Goal: Task Accomplishment & Management: Manage account settings

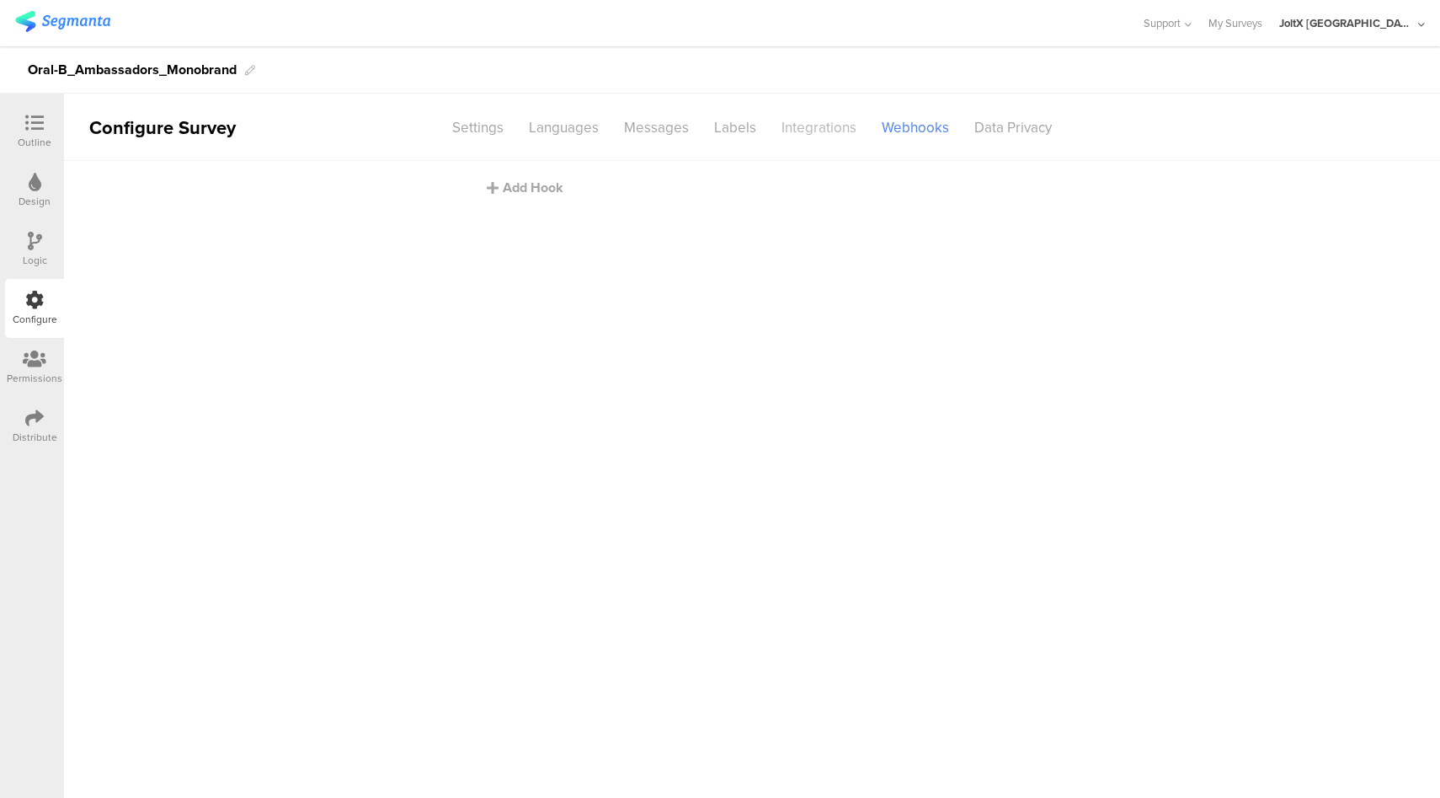
click at [823, 134] on div "Integrations" at bounding box center [819, 127] width 100 height 29
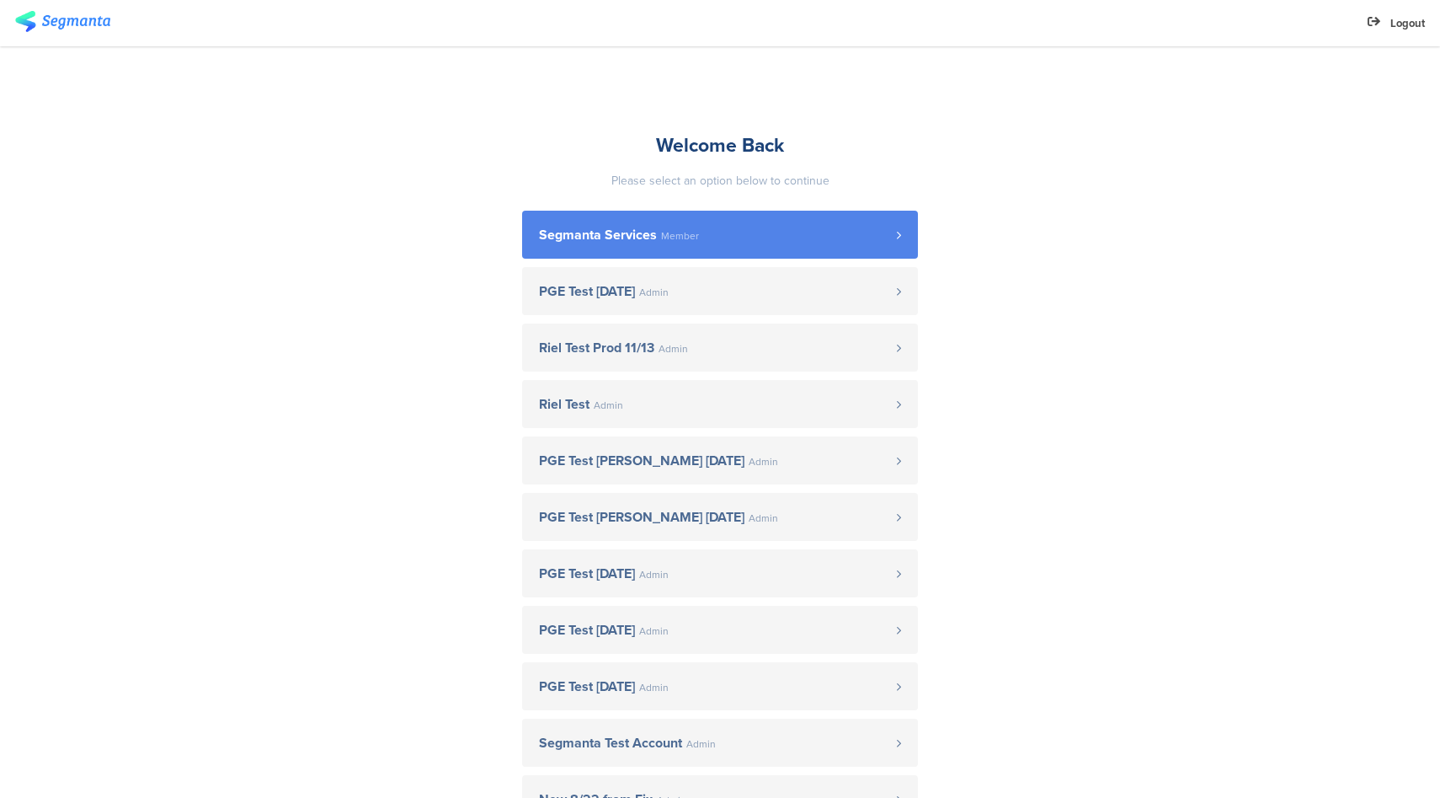
click at [675, 246] on link "Segmanta Services Member" at bounding box center [720, 235] width 396 height 48
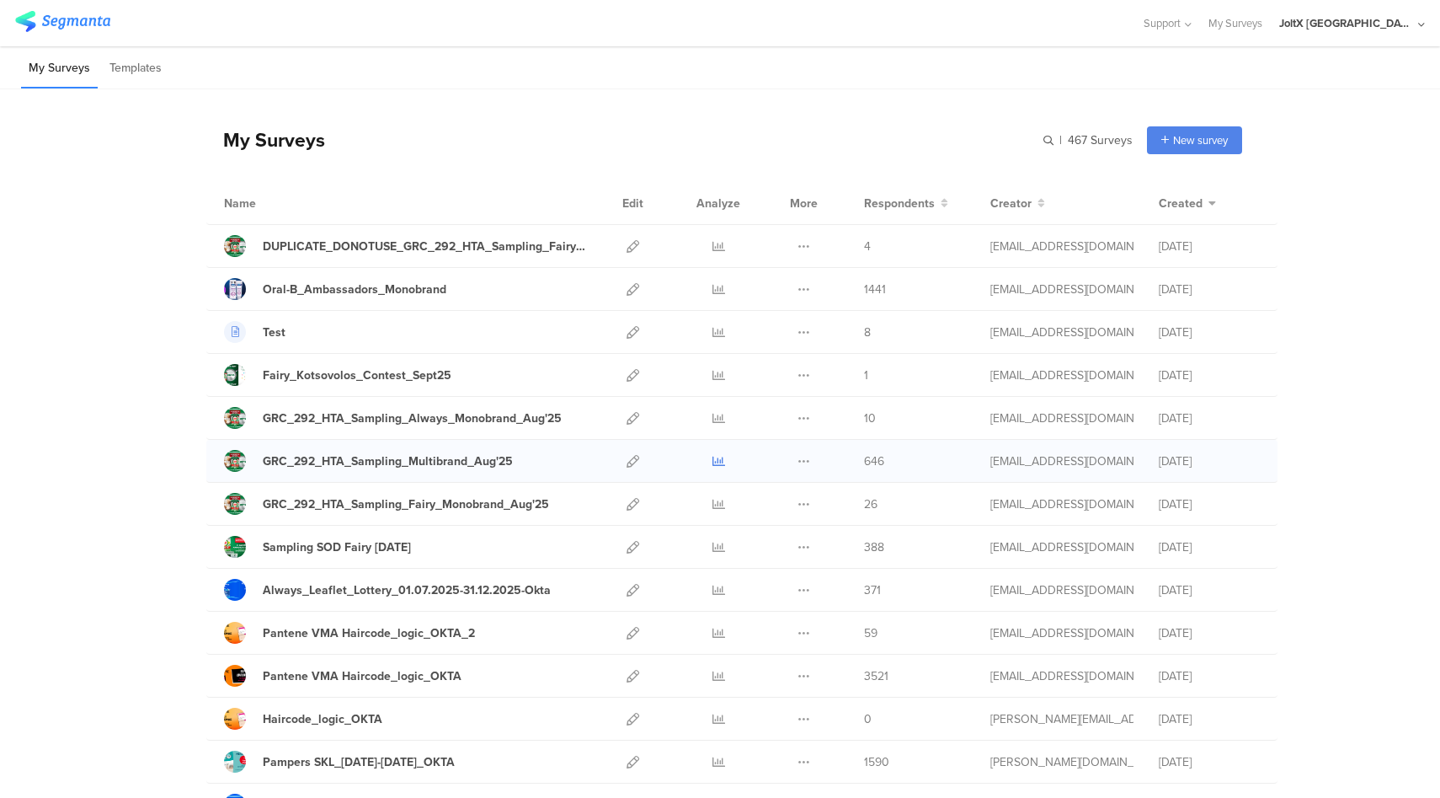
click at [713, 461] on icon at bounding box center [719, 461] width 13 height 13
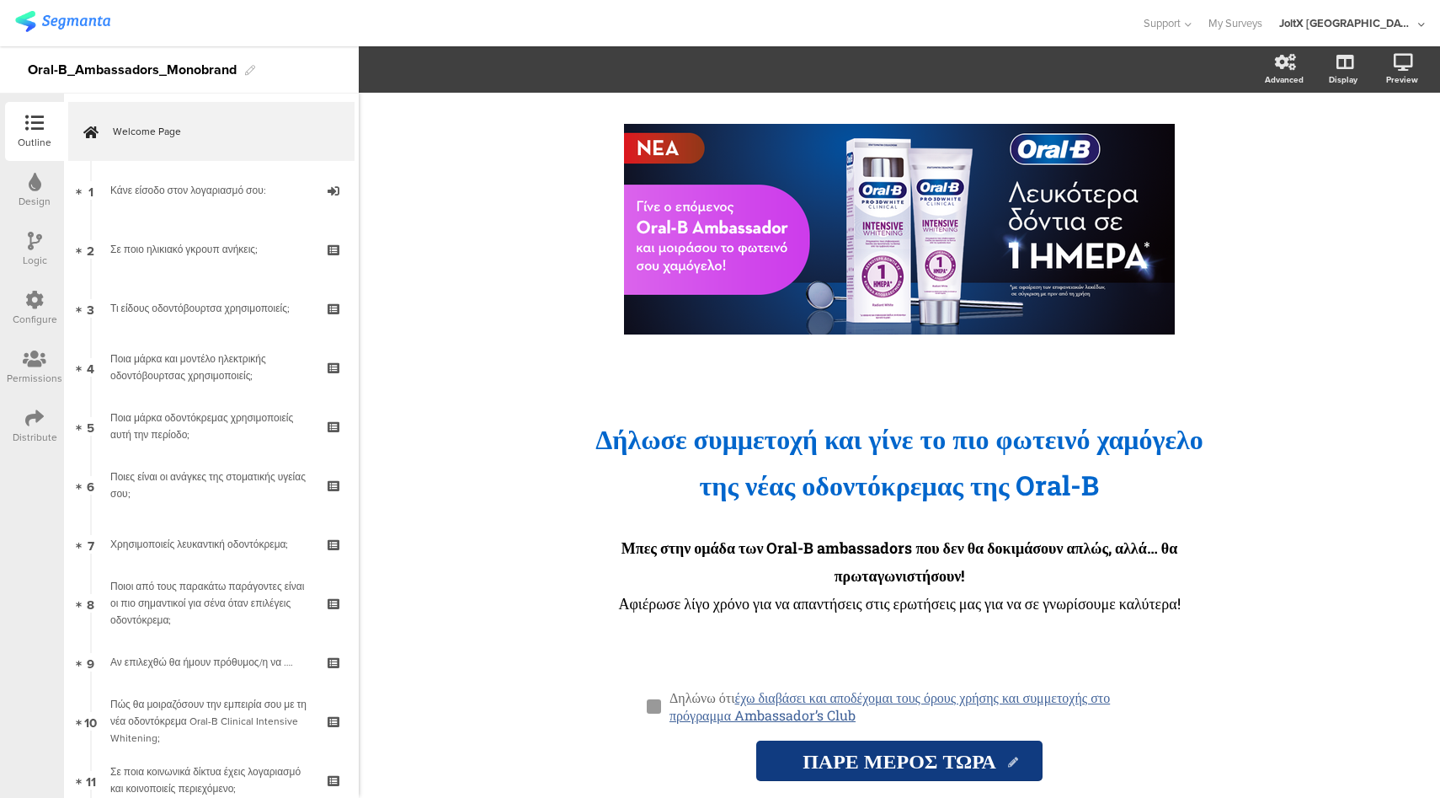
click at [27, 295] on icon at bounding box center [34, 300] width 19 height 19
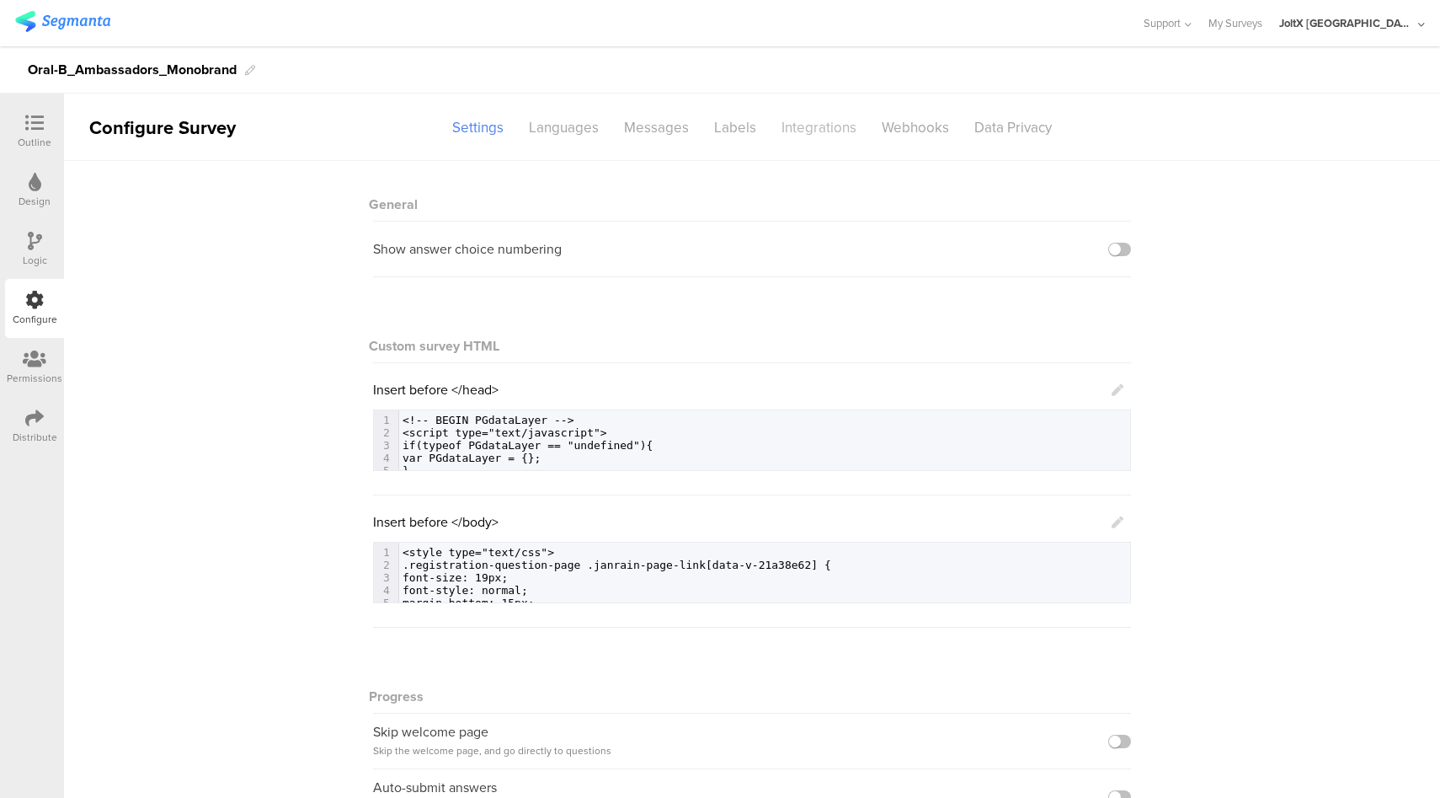
click at [790, 128] on div "Integrations" at bounding box center [819, 127] width 100 height 29
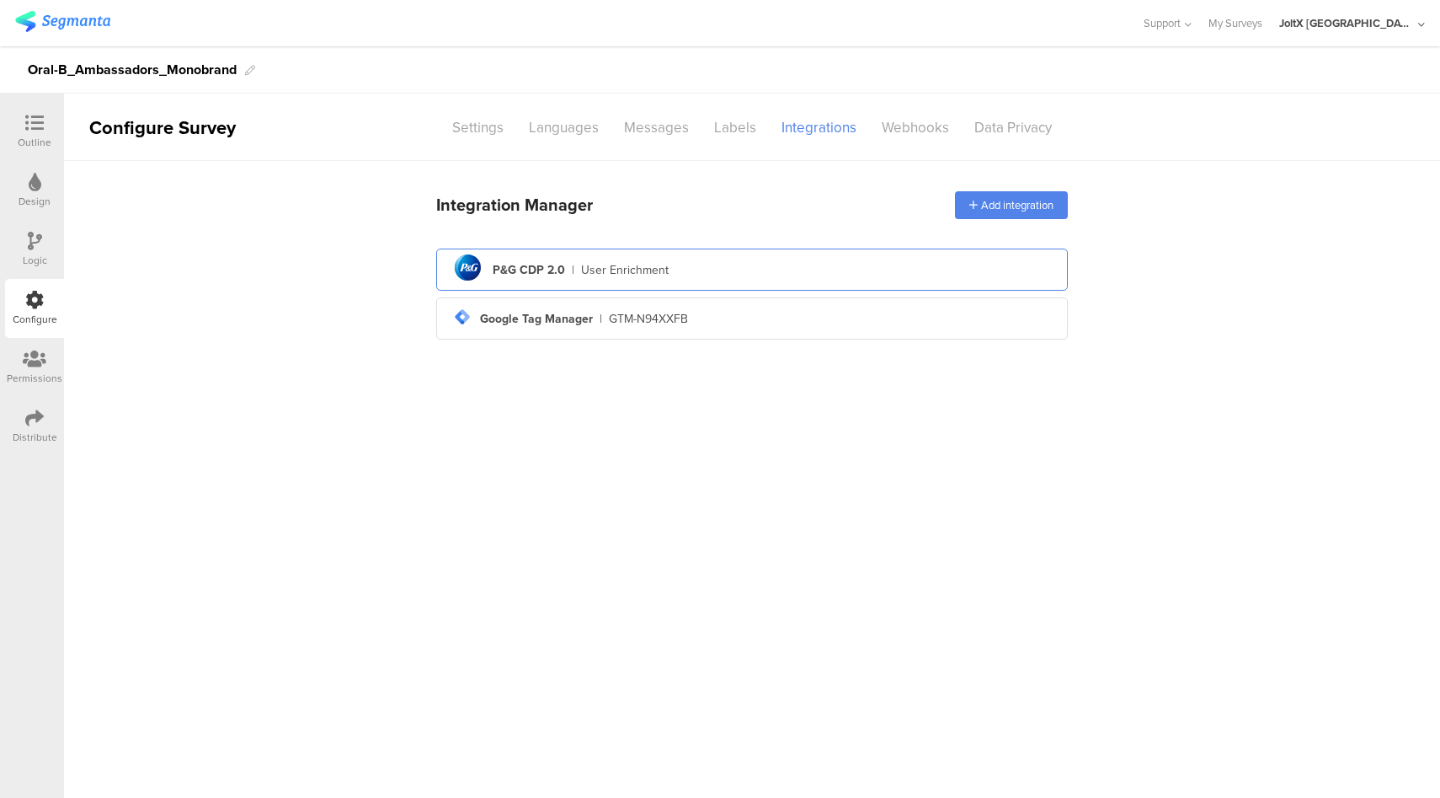
click at [745, 277] on div "pg logo P&G CDP 2.0 | User Enrichment" at bounding box center [752, 269] width 605 height 41
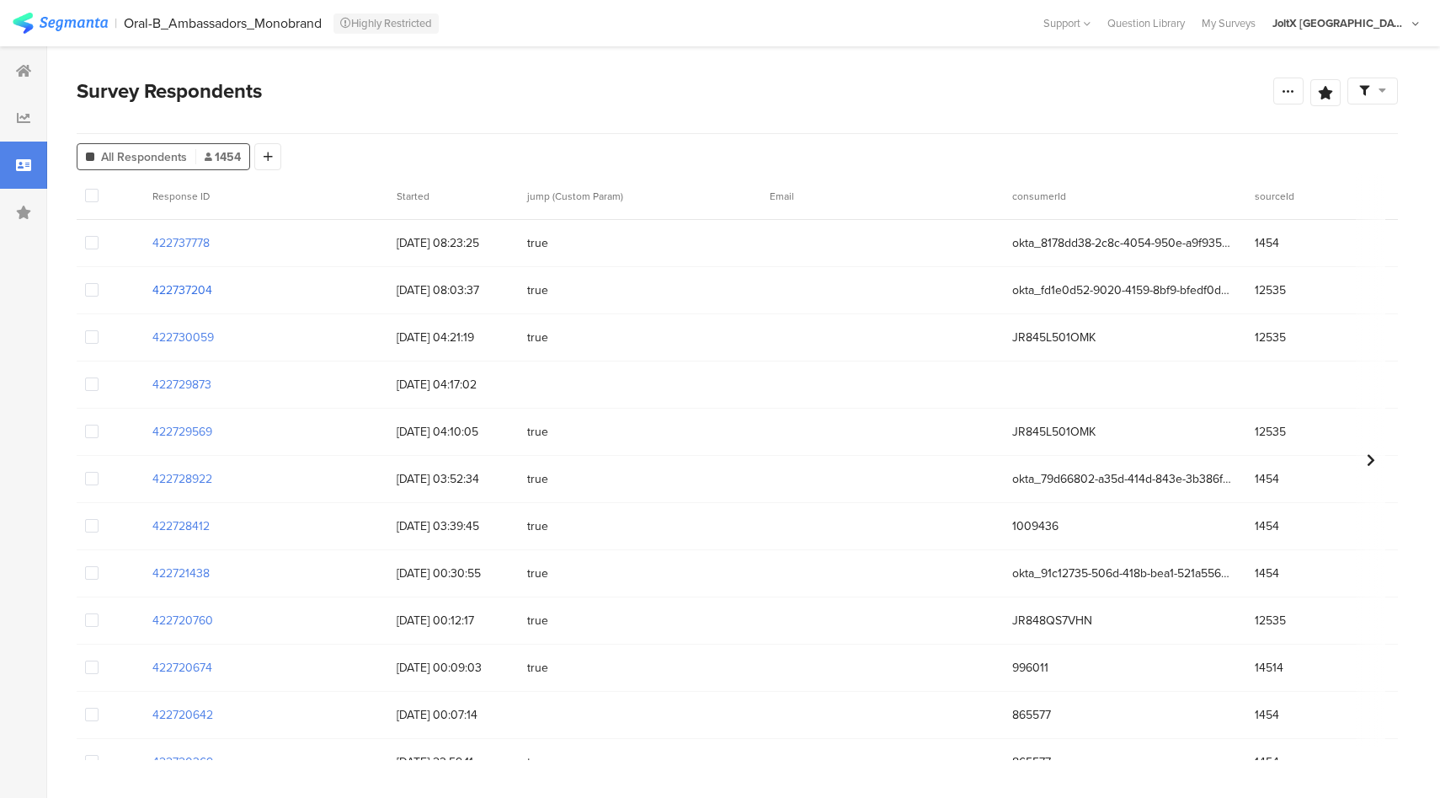
click at [195, 291] on section "422737204" at bounding box center [182, 290] width 60 height 18
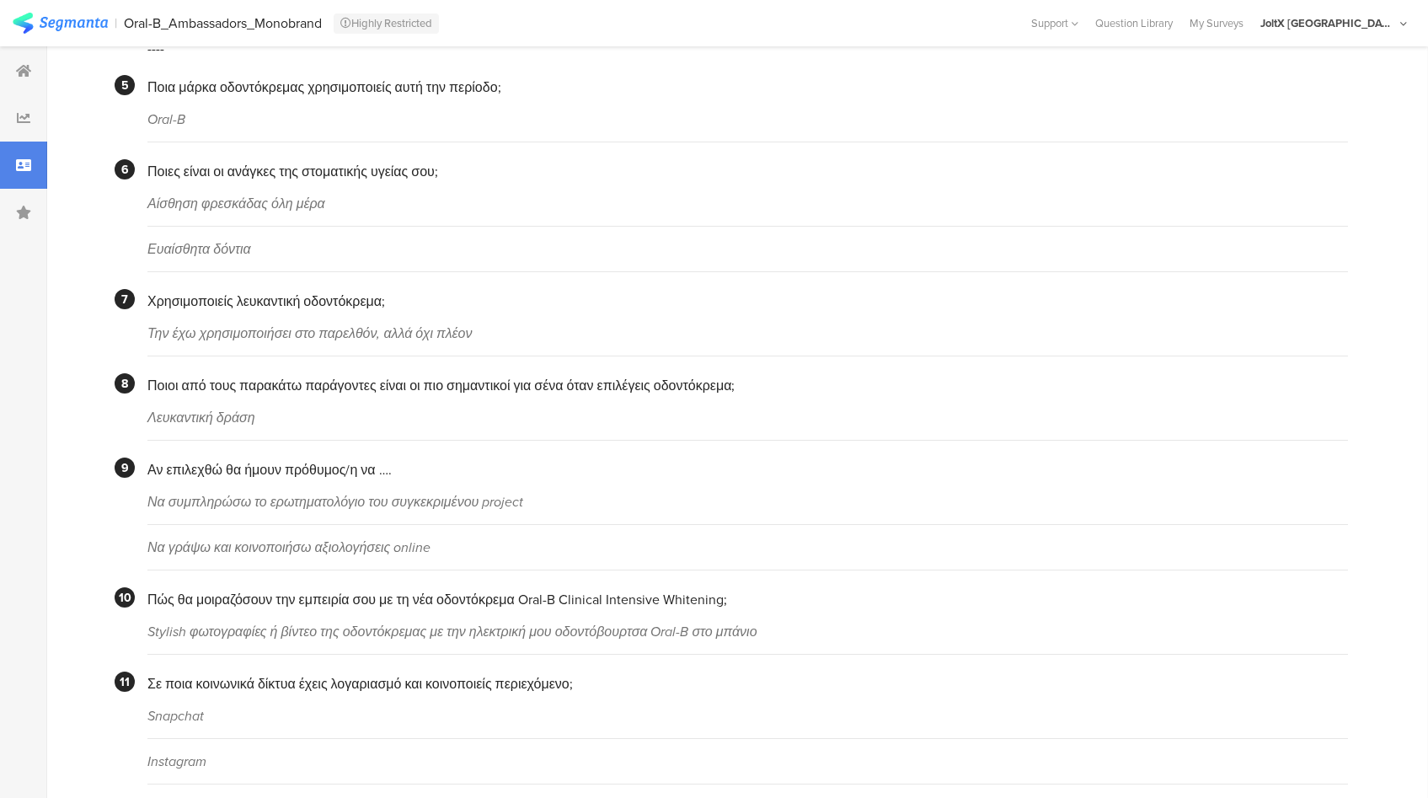
scroll to position [653, 0]
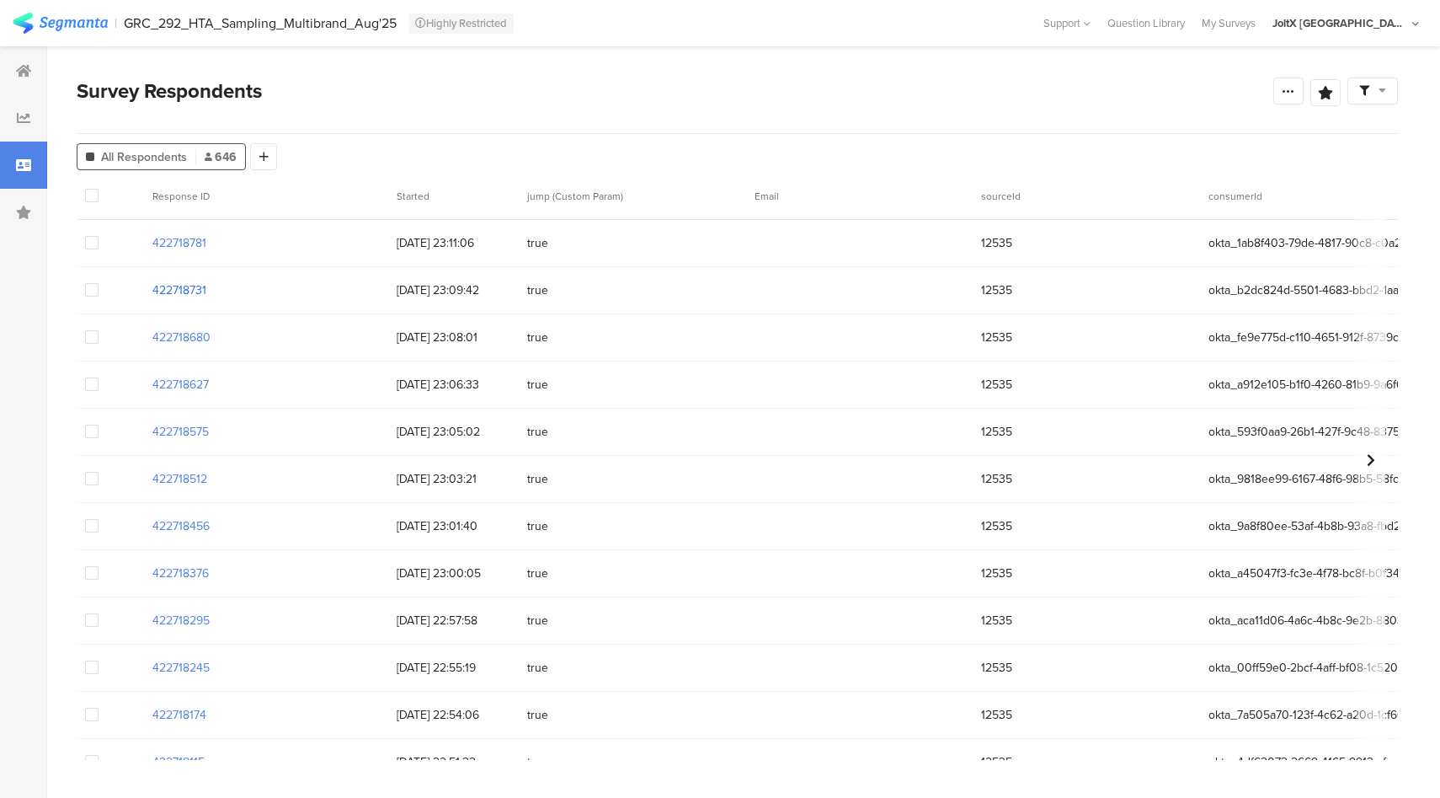
click at [195, 289] on section "422718731" at bounding box center [179, 290] width 54 height 18
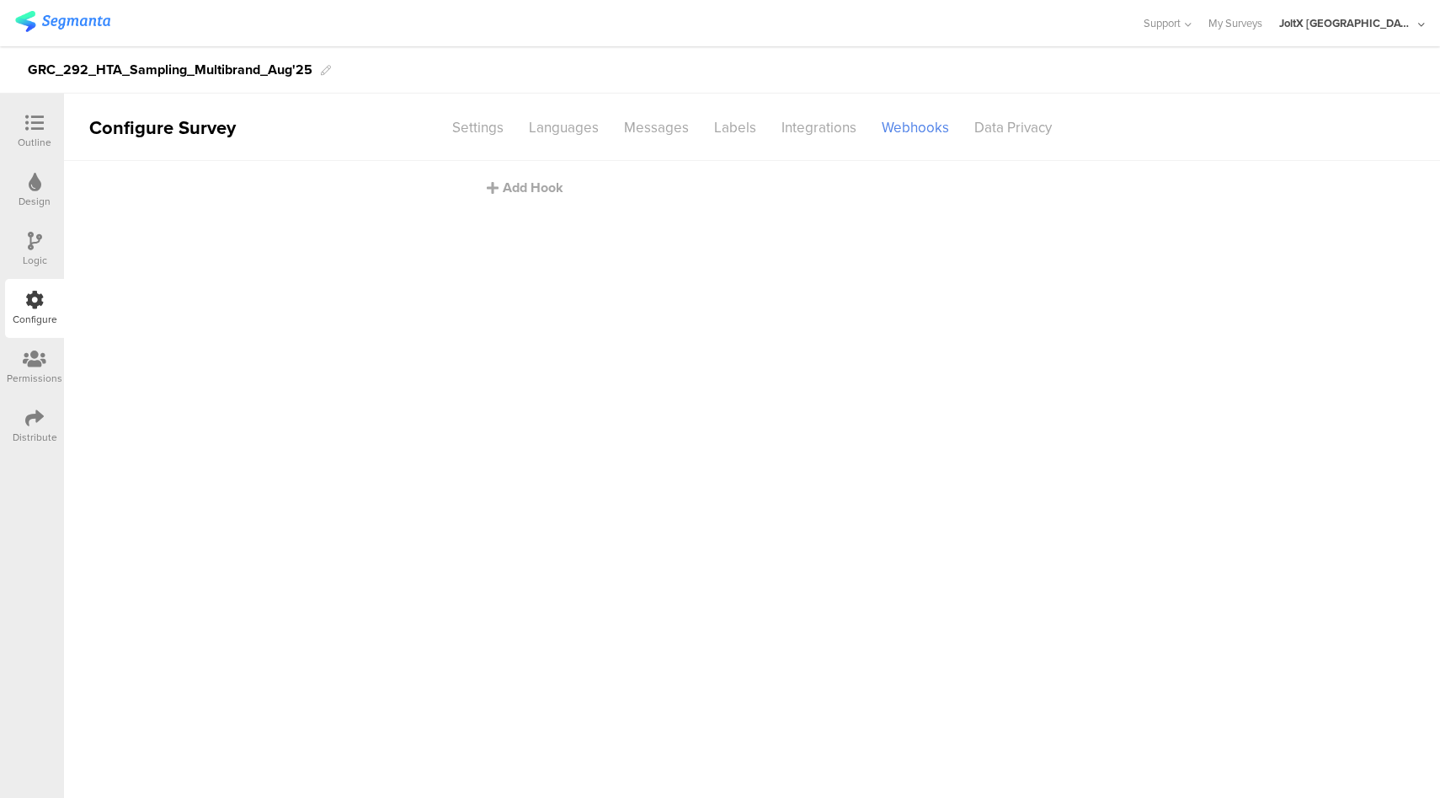
click at [819, 127] on div "Integrations" at bounding box center [819, 127] width 100 height 29
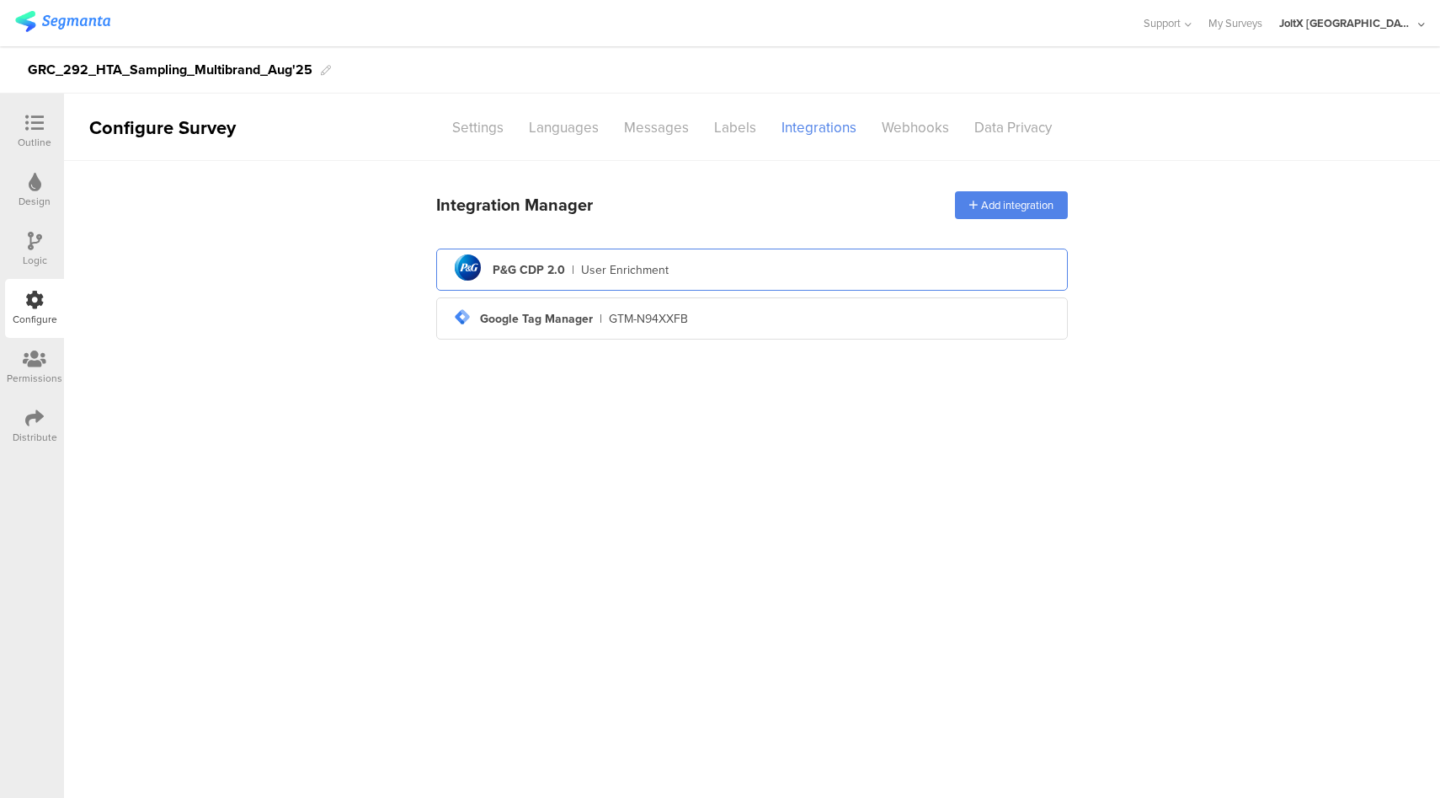
click at [749, 263] on div "pg logo P&G CDP 2.0 | User Enrichment" at bounding box center [752, 269] width 605 height 41
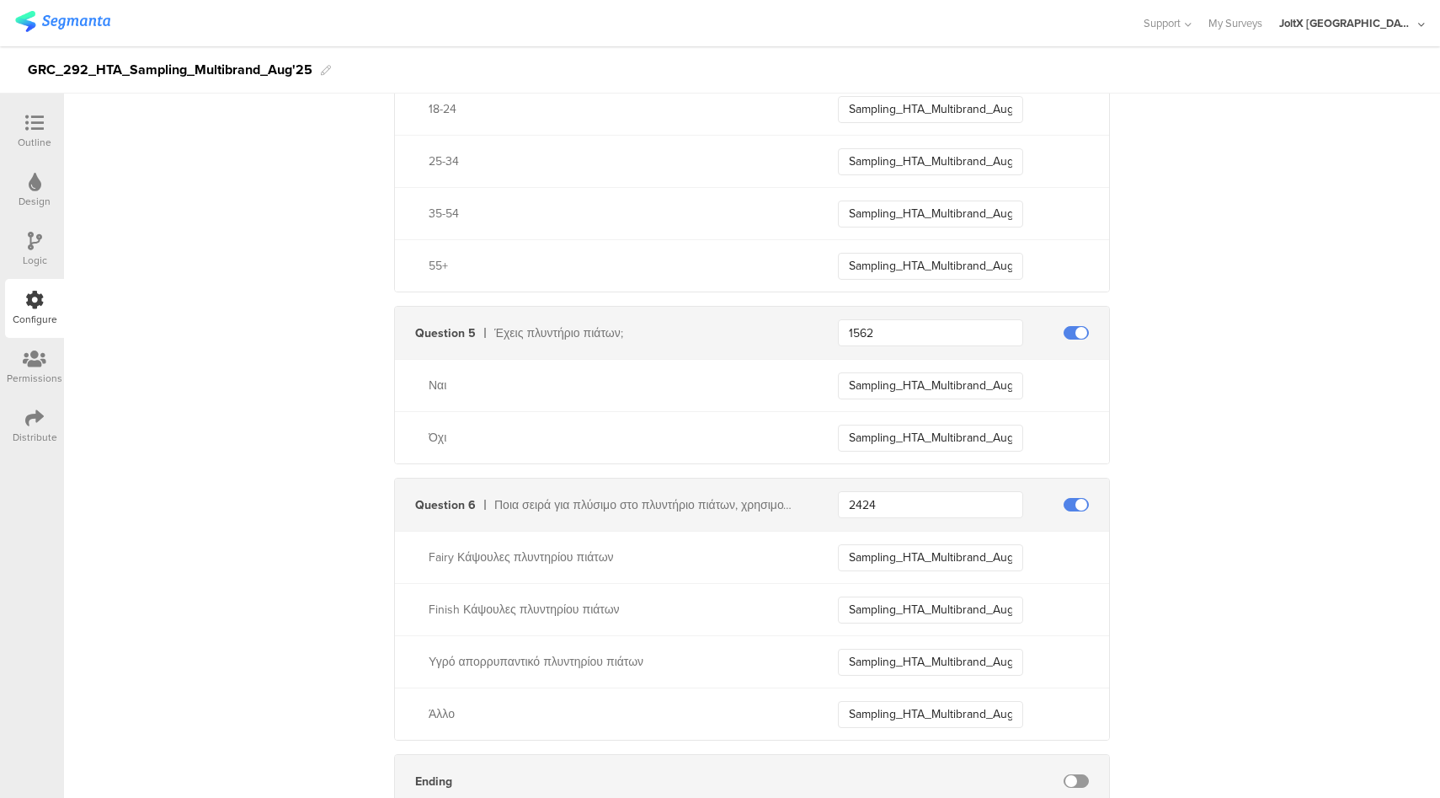
scroll to position [4574, 0]
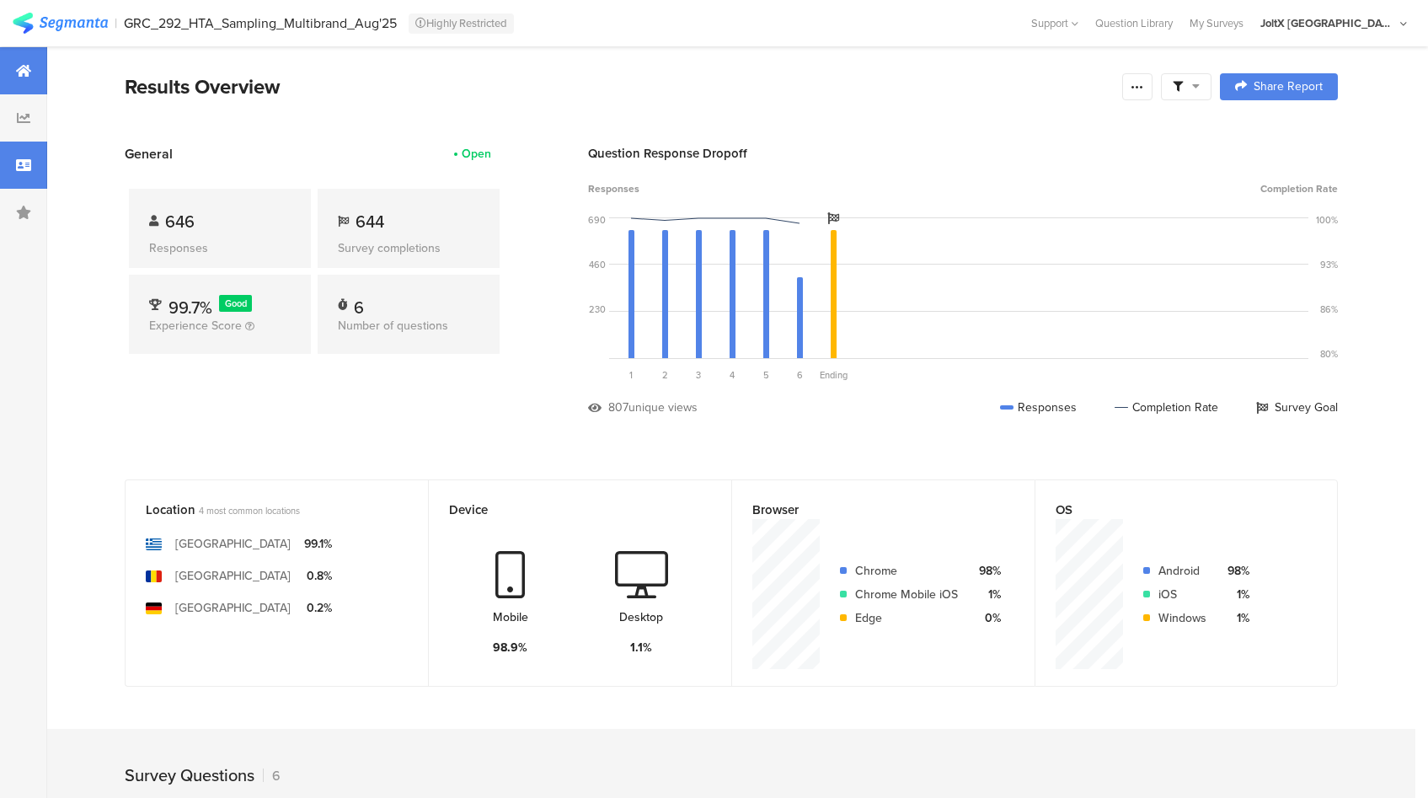
click at [16, 167] on icon at bounding box center [23, 164] width 15 height 13
click at [30, 171] on div at bounding box center [23, 164] width 47 height 47
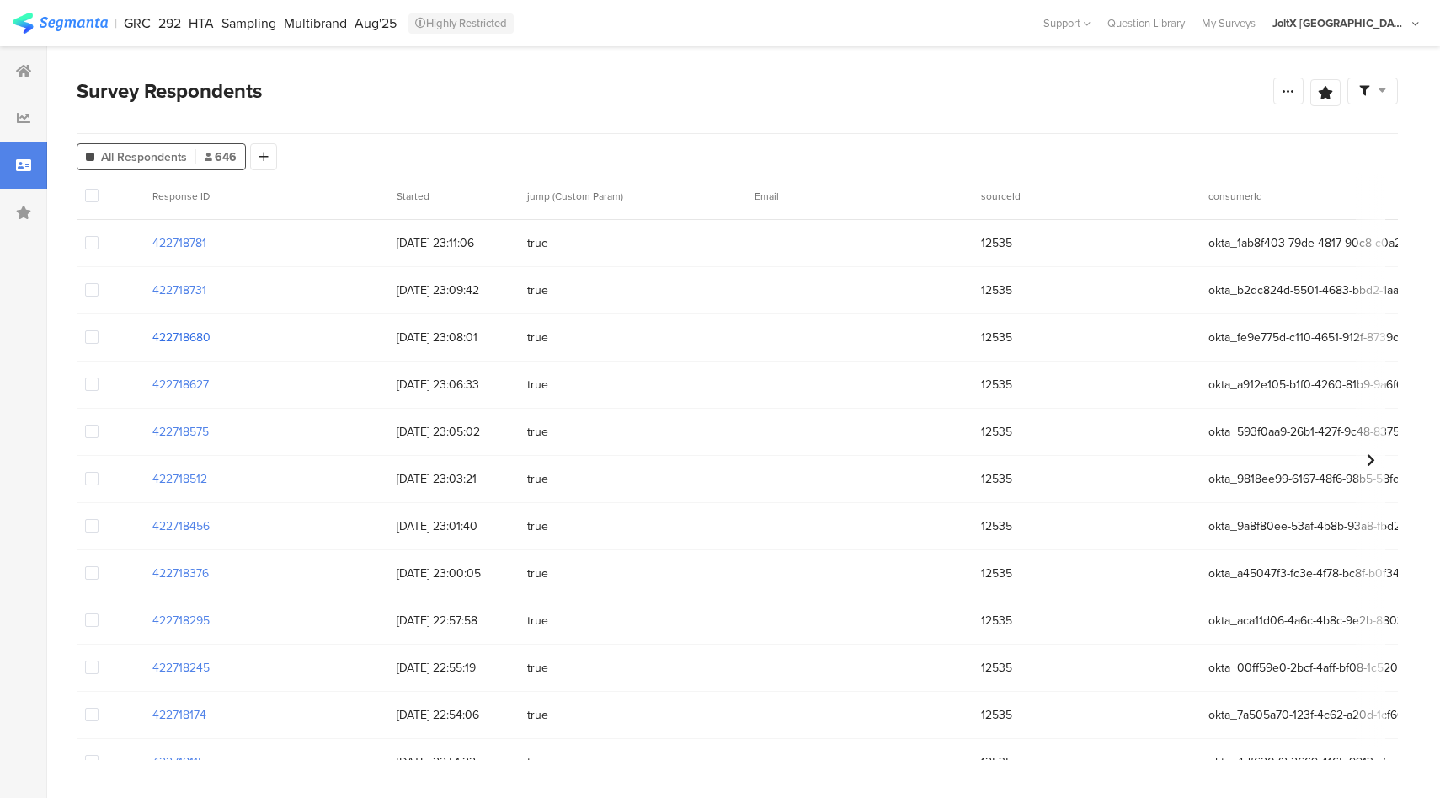
click at [208, 334] on section "422718680" at bounding box center [181, 337] width 58 height 18
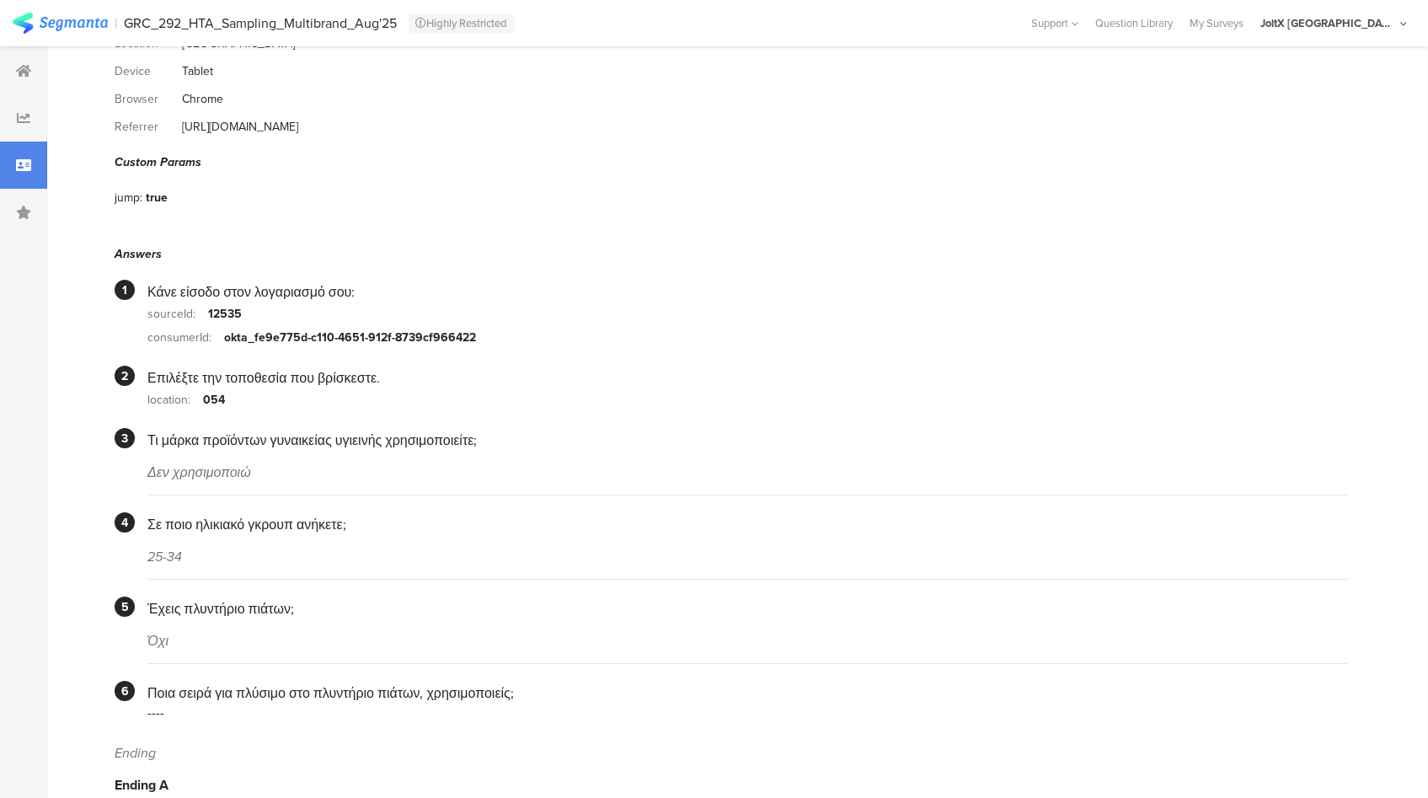
scroll to position [157, 0]
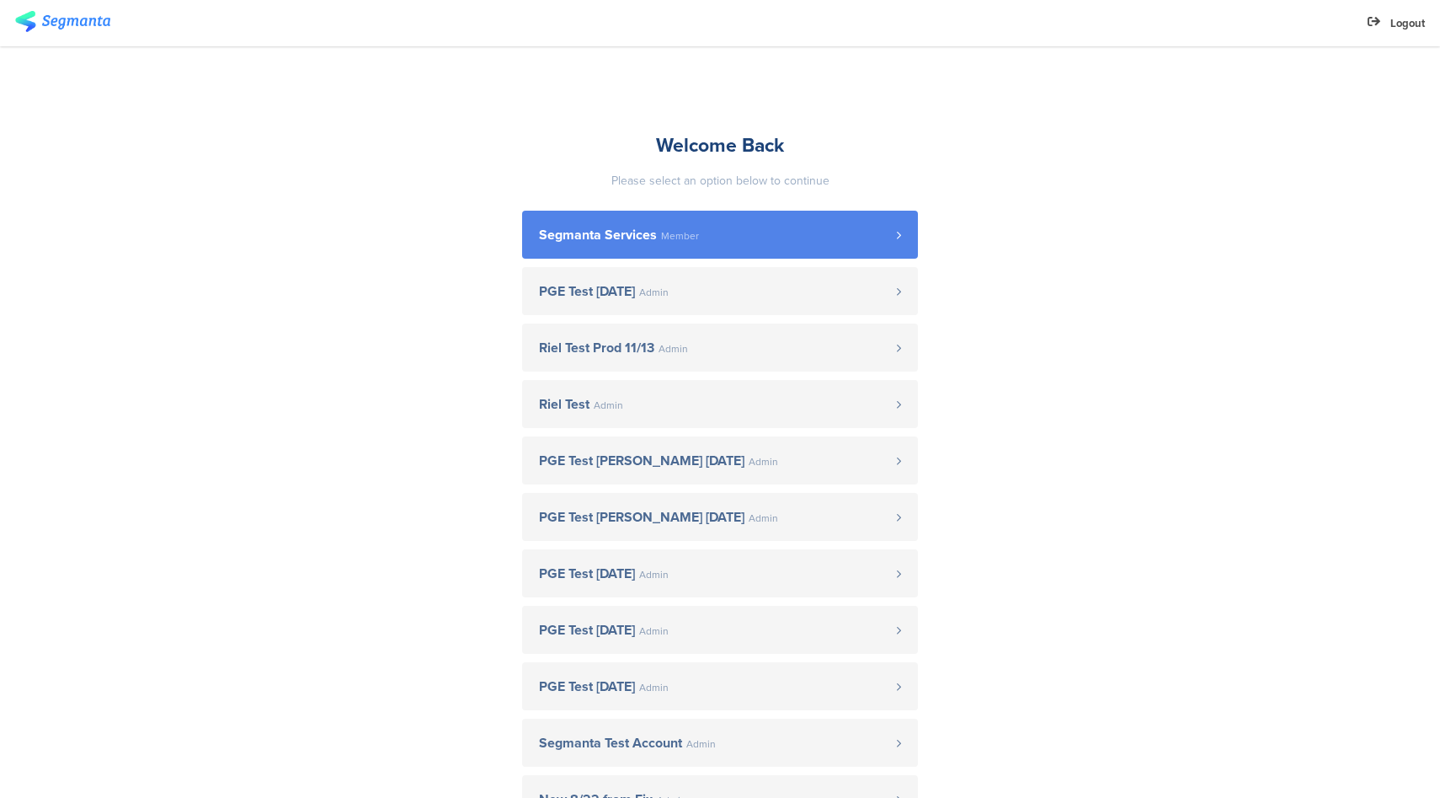
click at [681, 254] on link "Segmanta Services Member" at bounding box center [720, 235] width 396 height 48
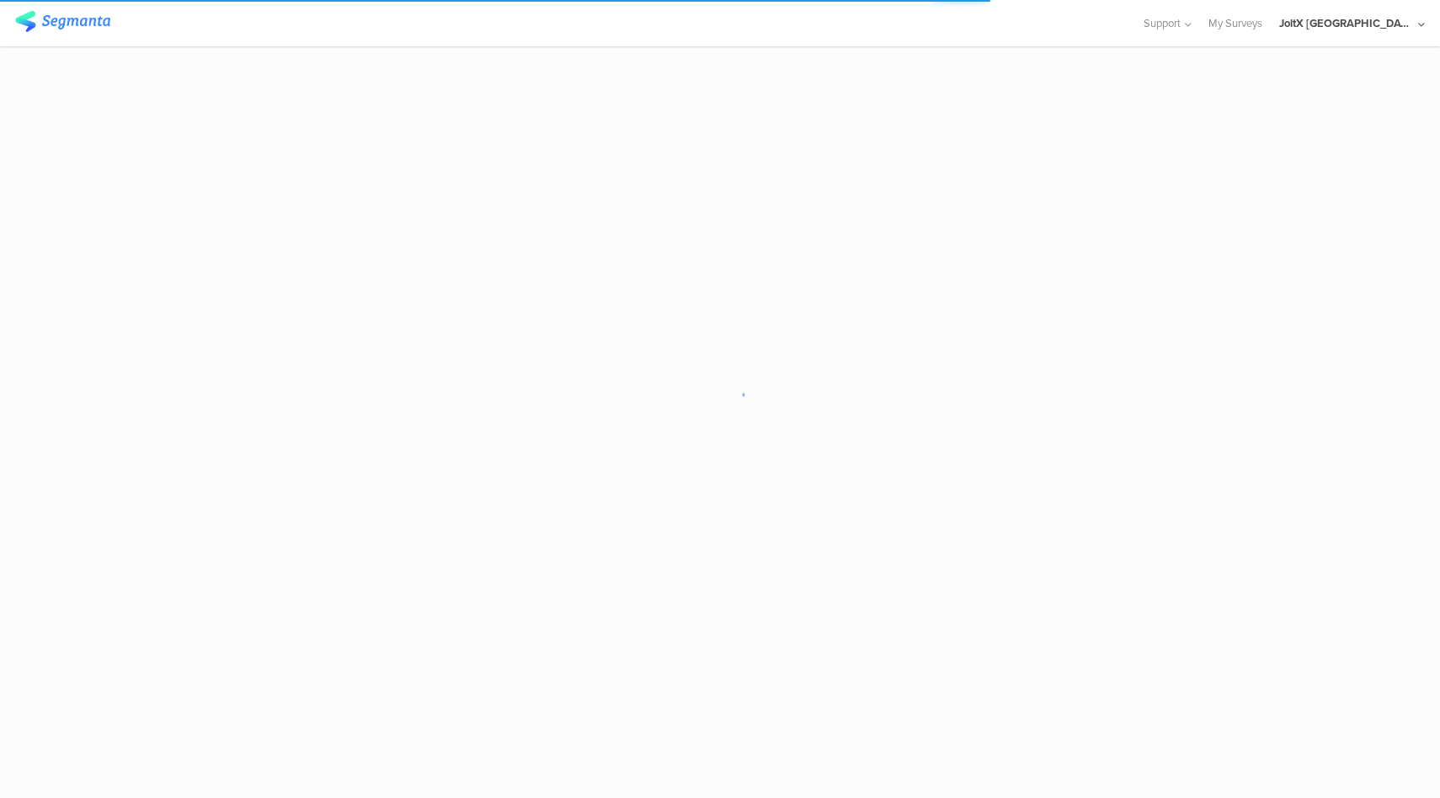
click at [1384, 19] on div "JoltX [GEOGRAPHIC_DATA]" at bounding box center [1346, 23] width 135 height 16
click at [1038, 37] on div "Support Help Center Live Chat My Surveys JoltX Greece ACCOUNTS Create a new acc…" at bounding box center [720, 23] width 1410 height 46
click at [1405, 30] on div "JoltX [GEOGRAPHIC_DATA]" at bounding box center [1346, 23] width 135 height 16
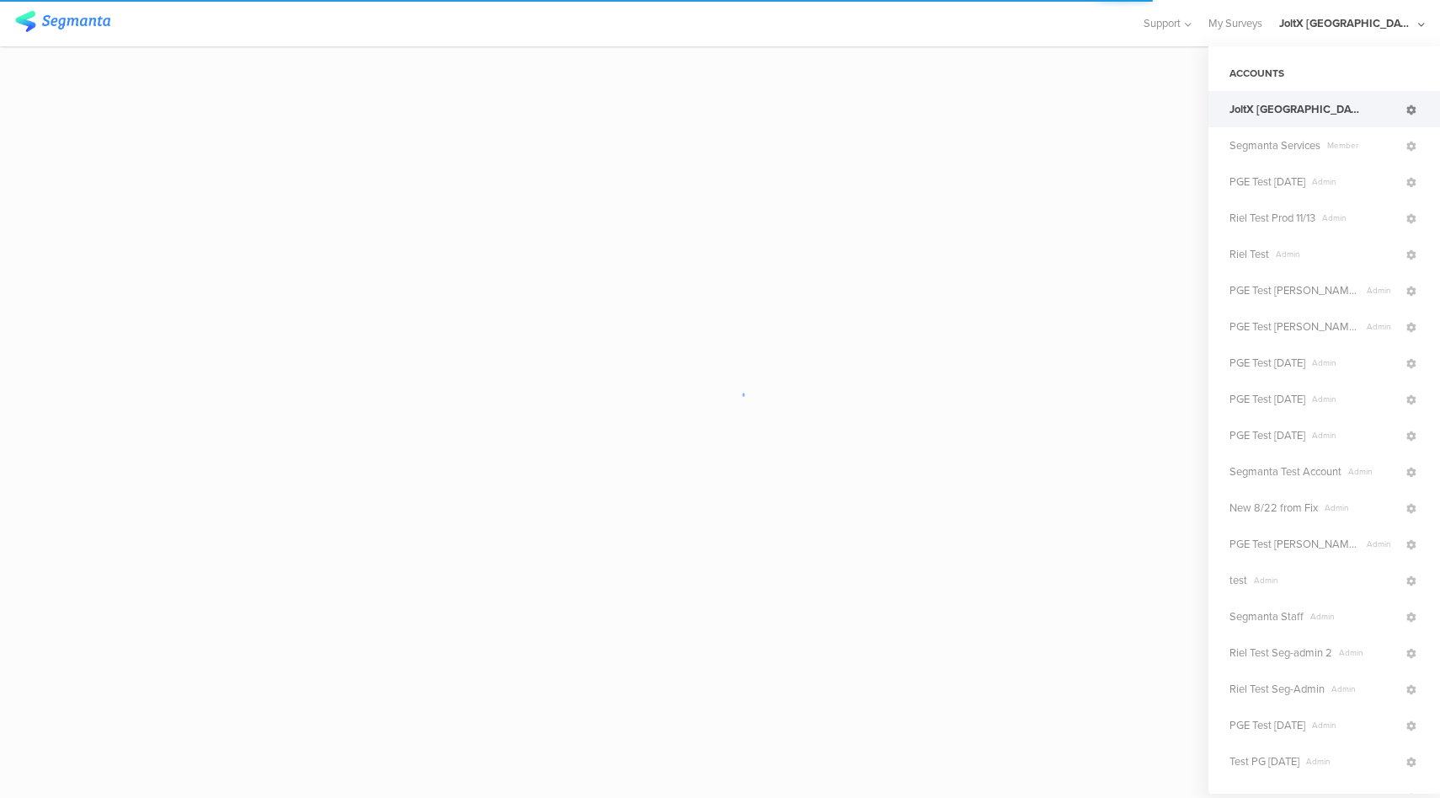
click at [1406, 112] on icon at bounding box center [1411, 110] width 10 height 10
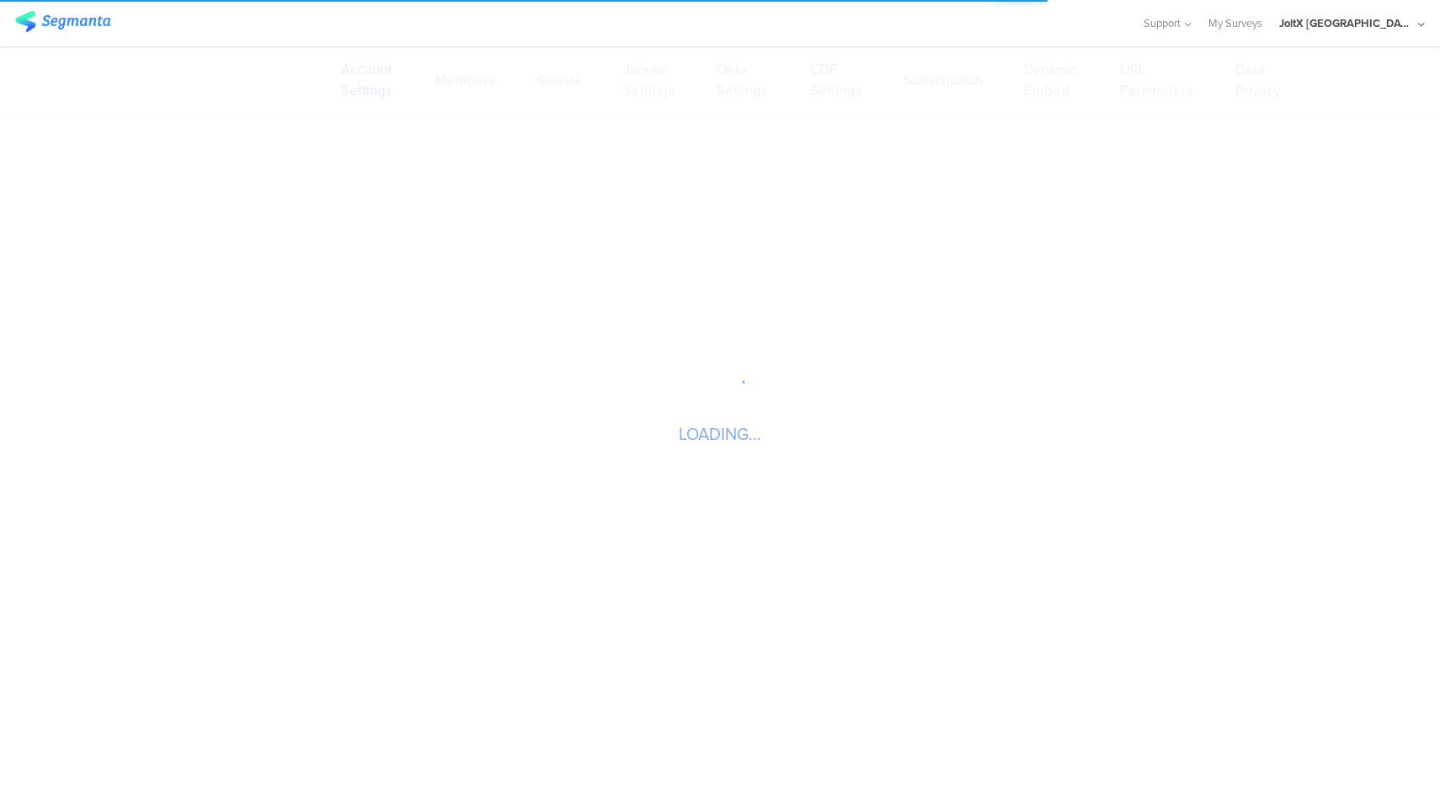
click at [818, 89] on sg-loader-overlay "LOADING..." at bounding box center [720, 399] width 1440 height 798
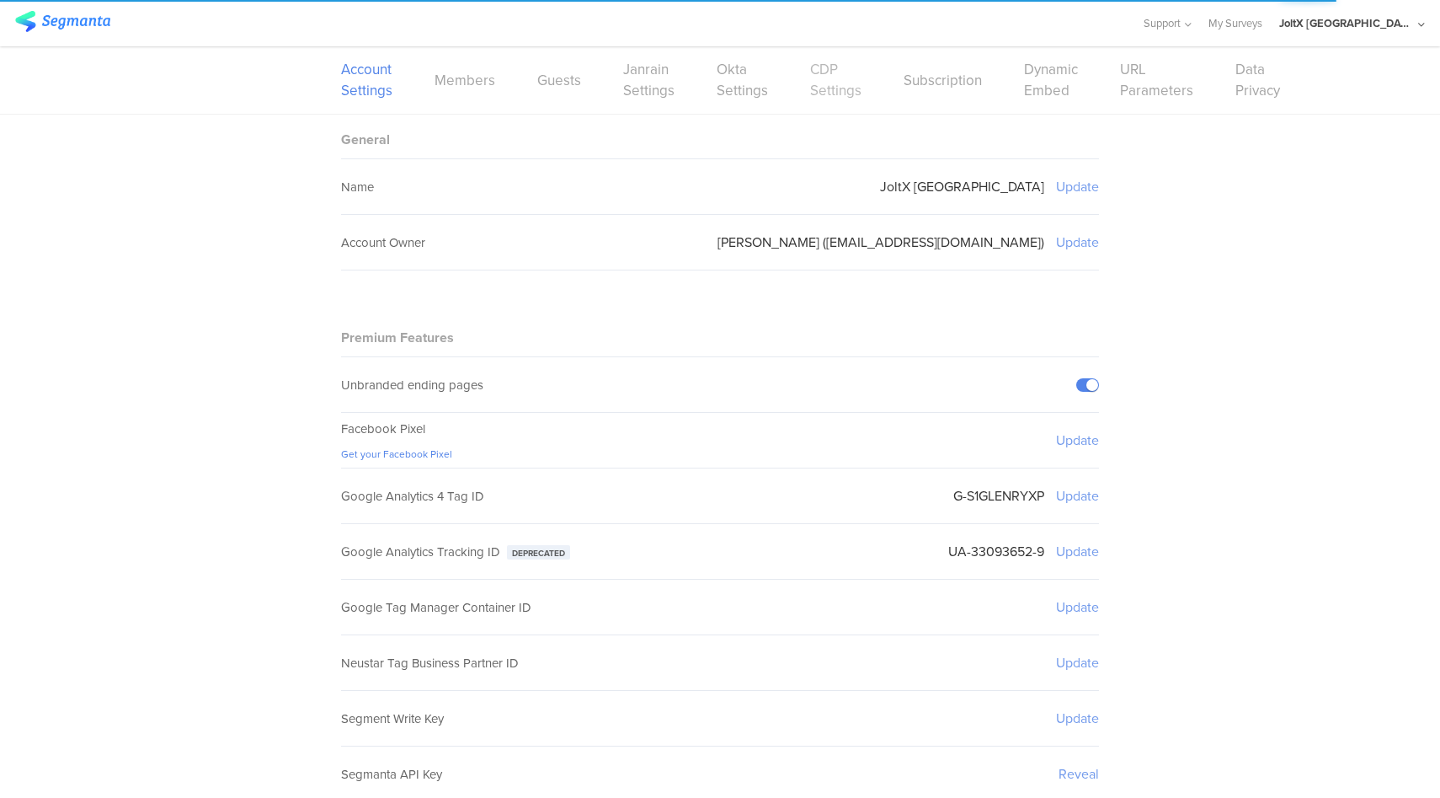
click at [811, 89] on link "CDP Settings" at bounding box center [835, 80] width 51 height 42
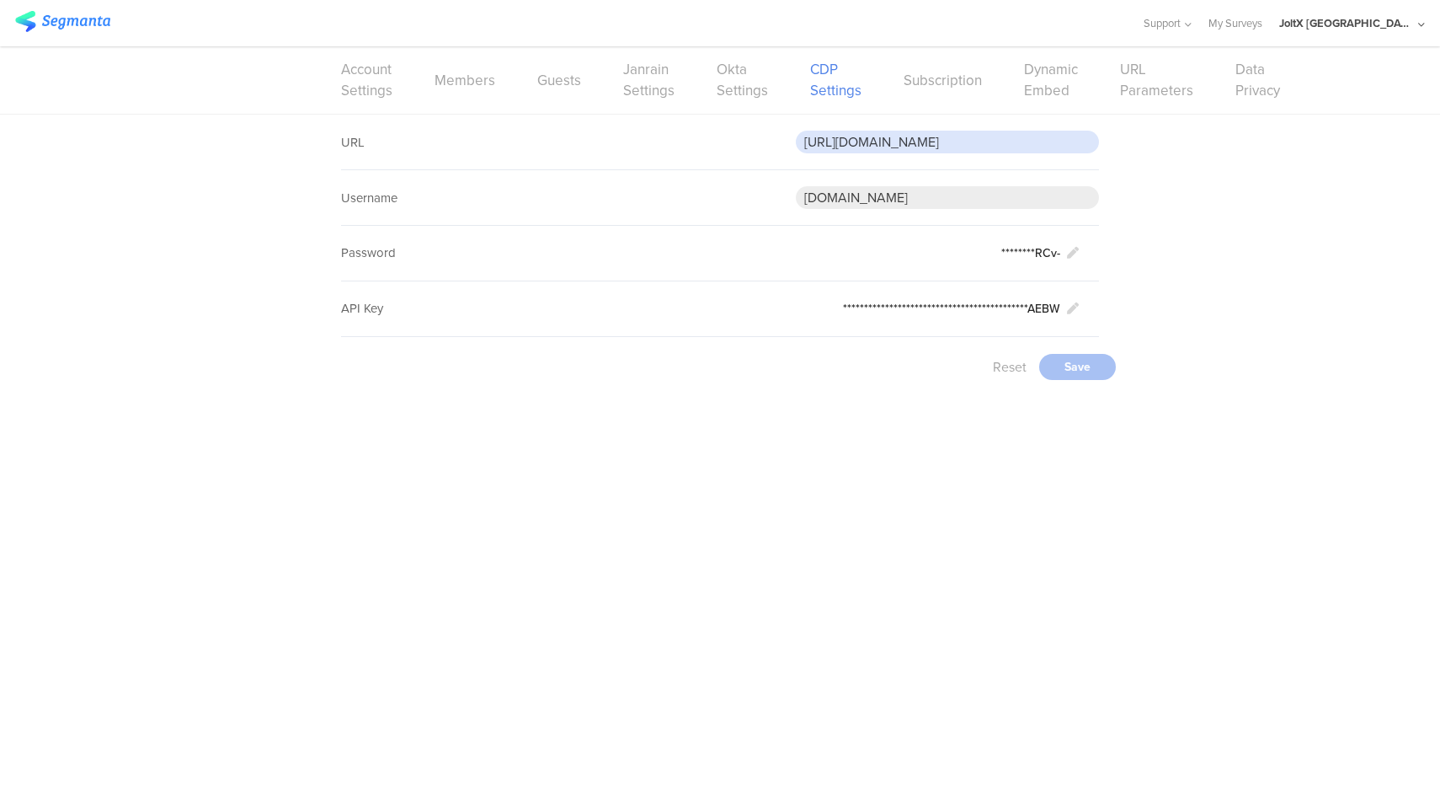
click at [886, 139] on input "https://api.gcp.pgcloud.com/brandbuilding/consumer/v1/cdp-consumers/events" at bounding box center [947, 142] width 303 height 23
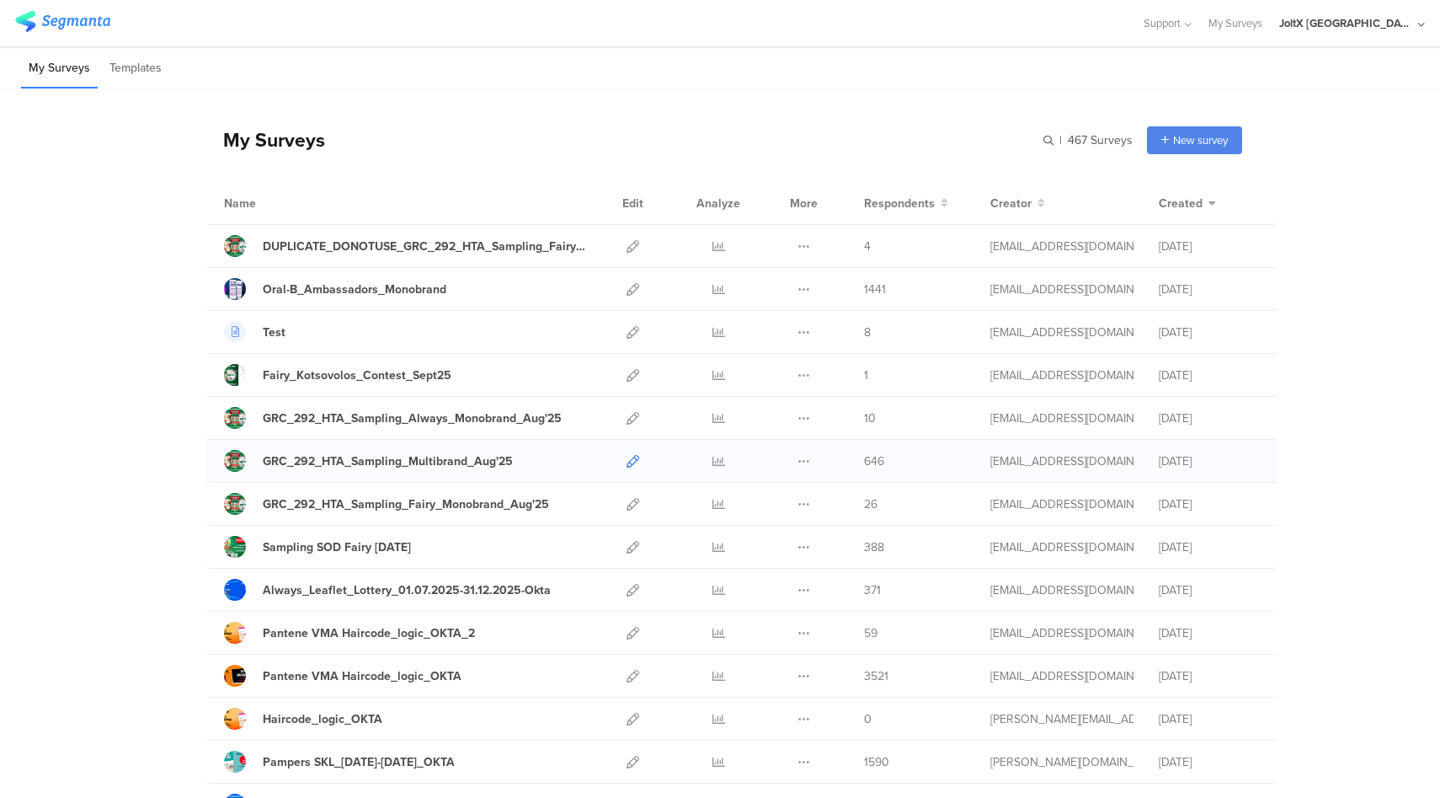
click at [627, 460] on icon at bounding box center [633, 461] width 13 height 13
click at [632, 290] on icon at bounding box center [633, 289] width 13 height 13
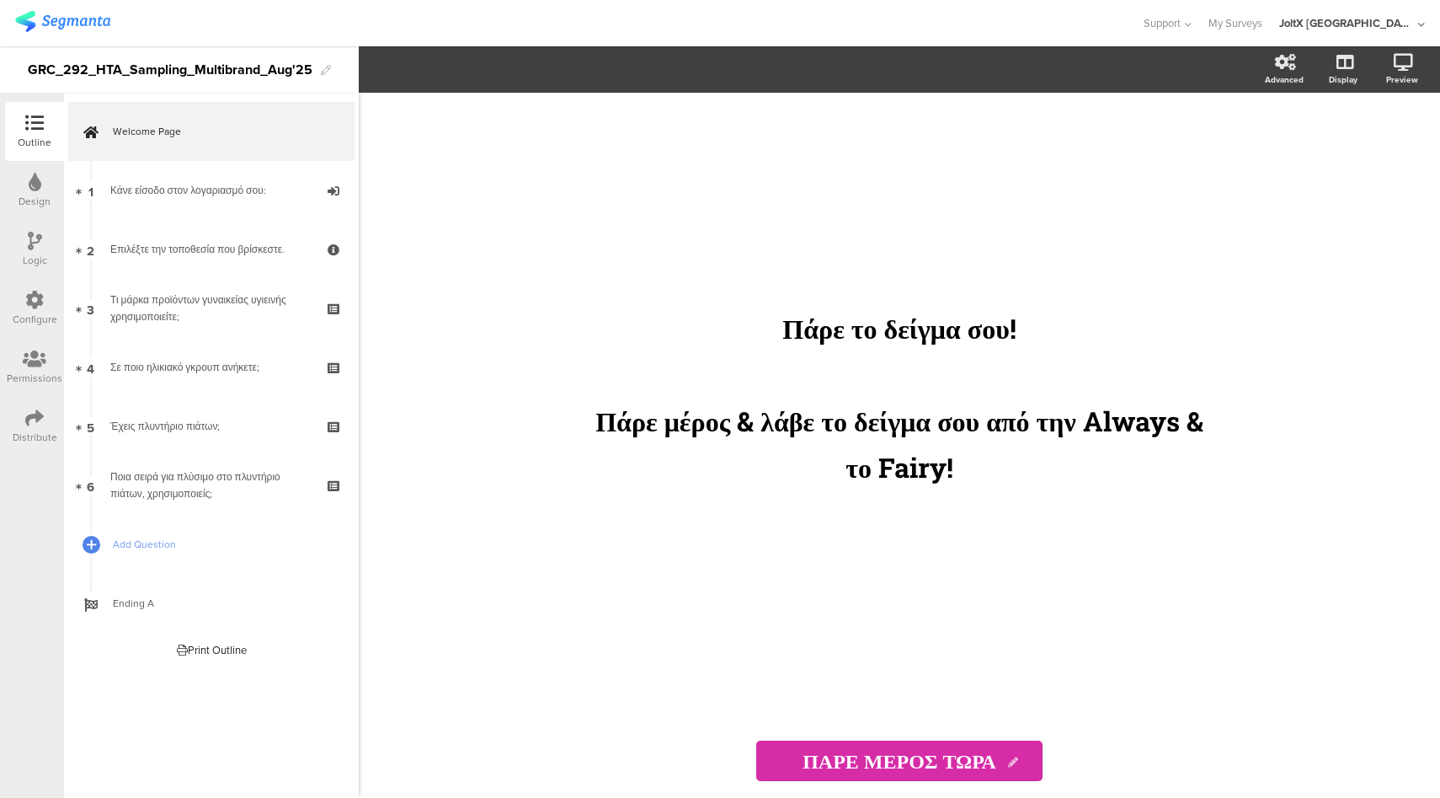
click at [27, 312] on div "Configure" at bounding box center [35, 319] width 45 height 15
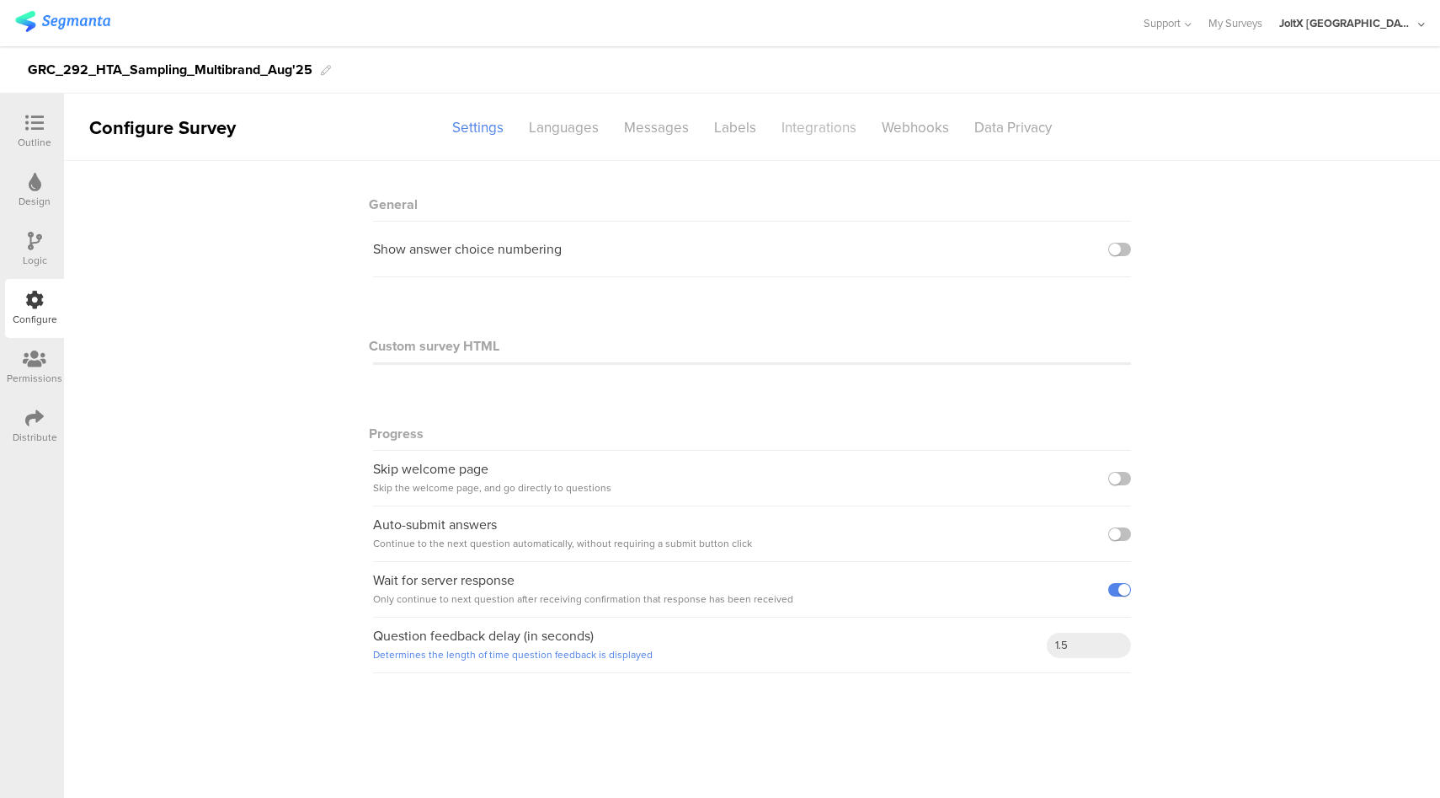
click at [821, 131] on div "Integrations" at bounding box center [819, 127] width 100 height 29
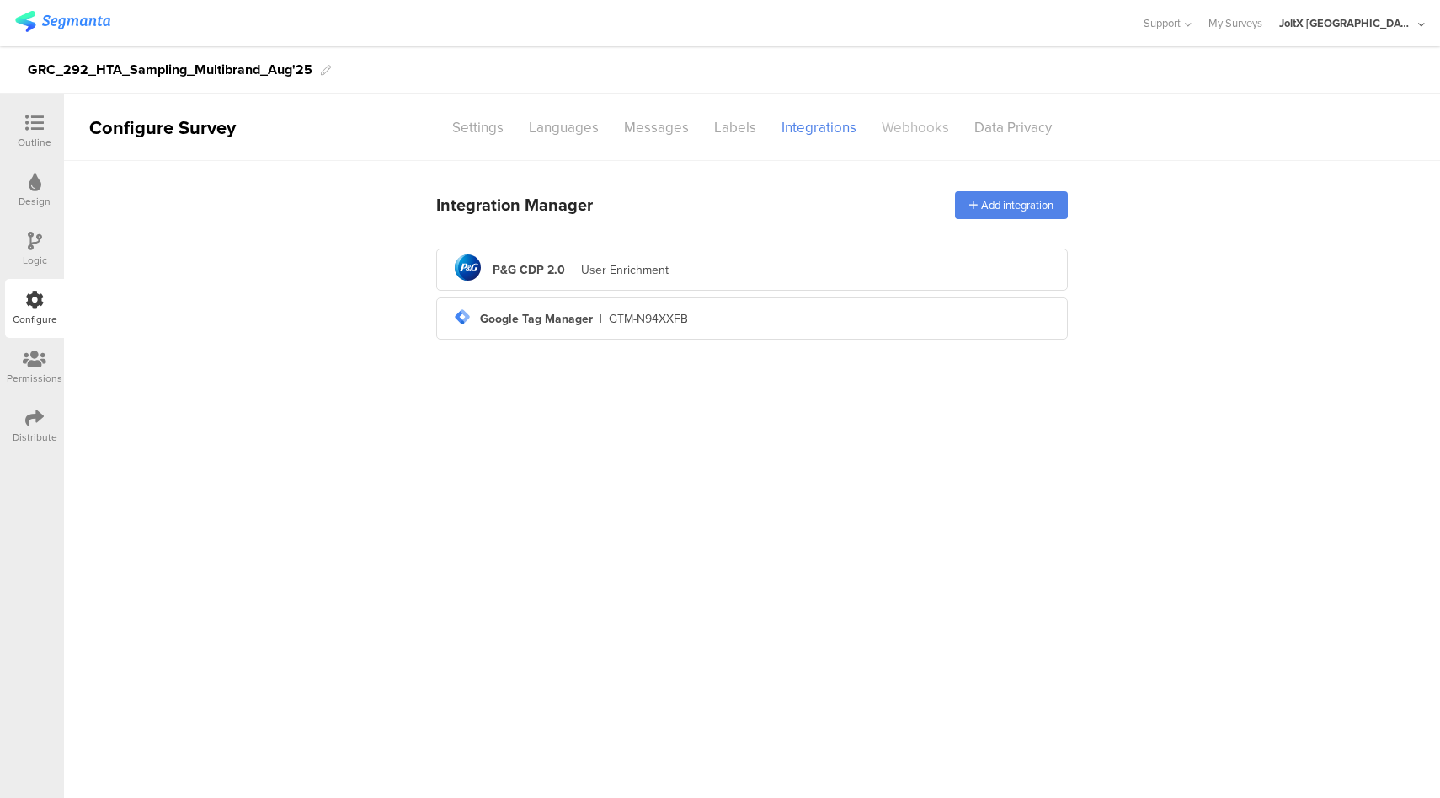
click at [915, 125] on div "Webhooks" at bounding box center [915, 127] width 93 height 29
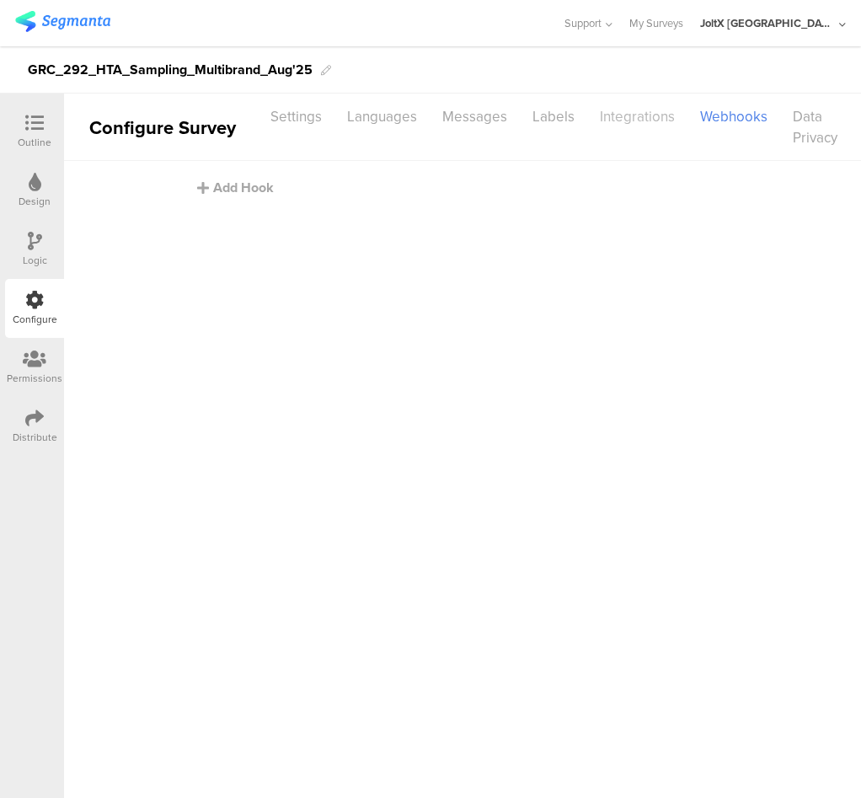
click at [603, 124] on div "Integrations" at bounding box center [637, 116] width 100 height 29
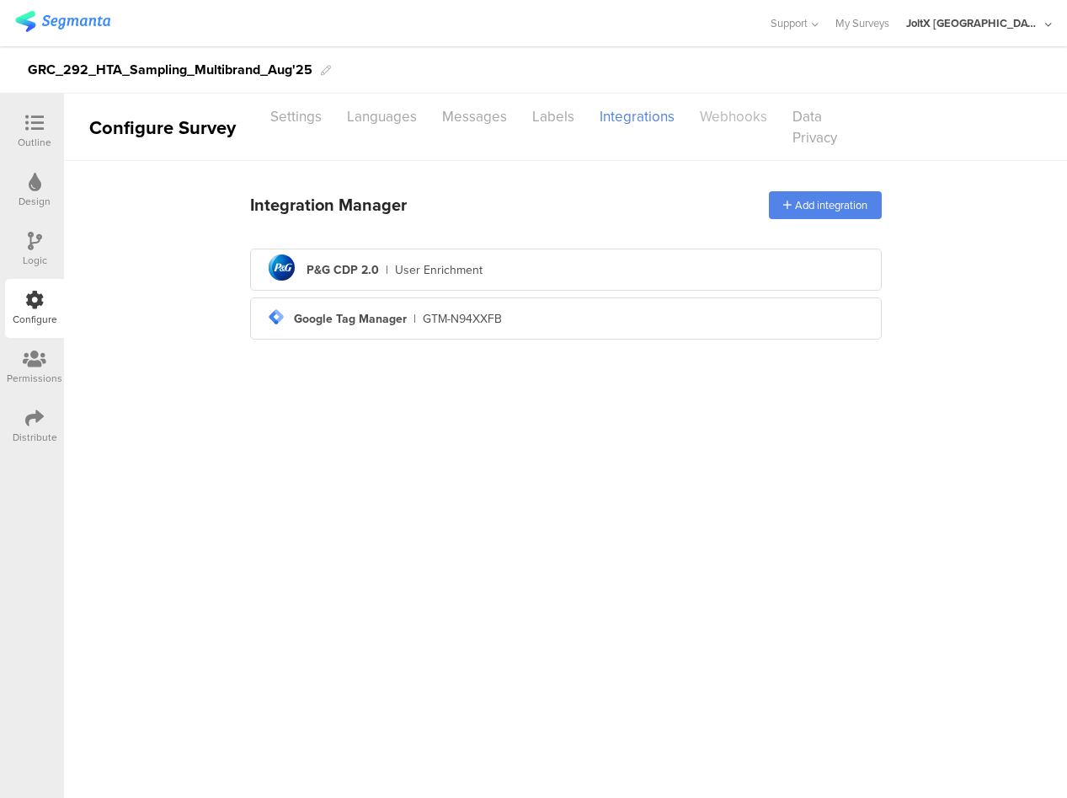
click at [731, 120] on div "Webhooks" at bounding box center [733, 116] width 93 height 29
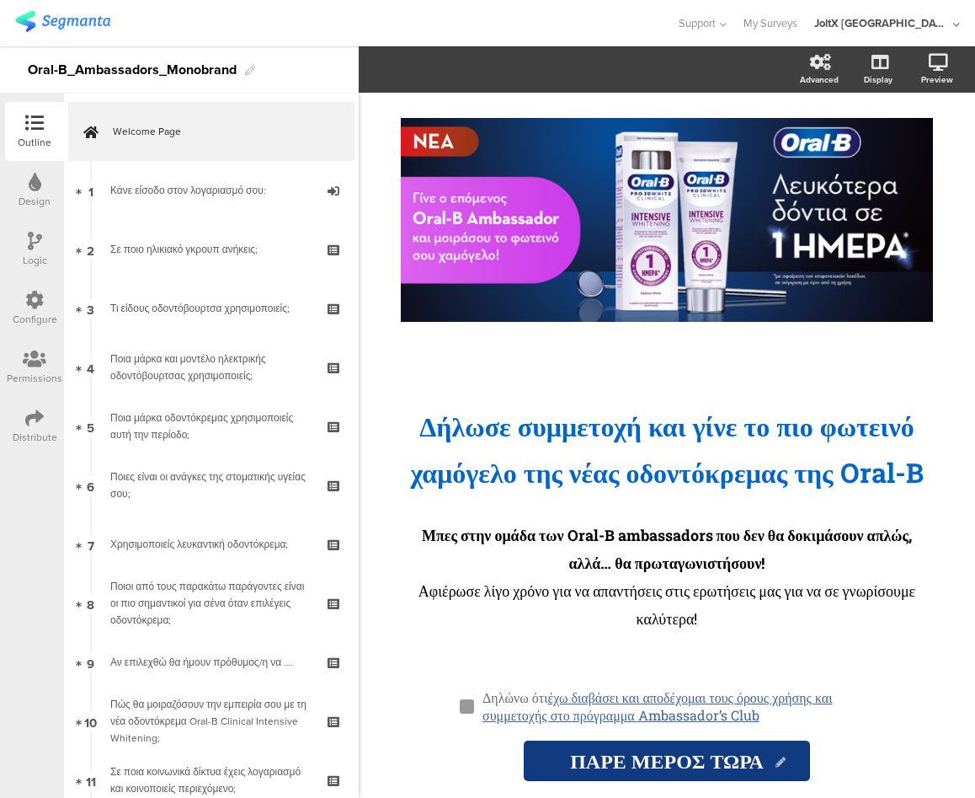
click at [21, 316] on div "Configure" at bounding box center [35, 319] width 45 height 15
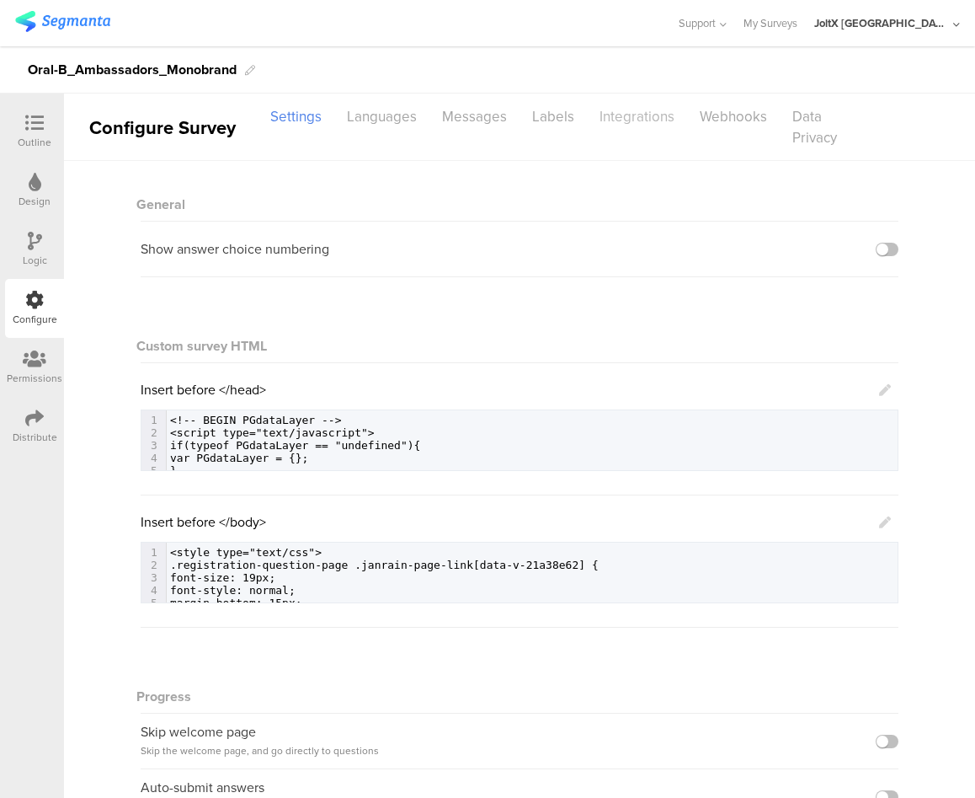
click at [623, 121] on div "Integrations" at bounding box center [637, 116] width 100 height 29
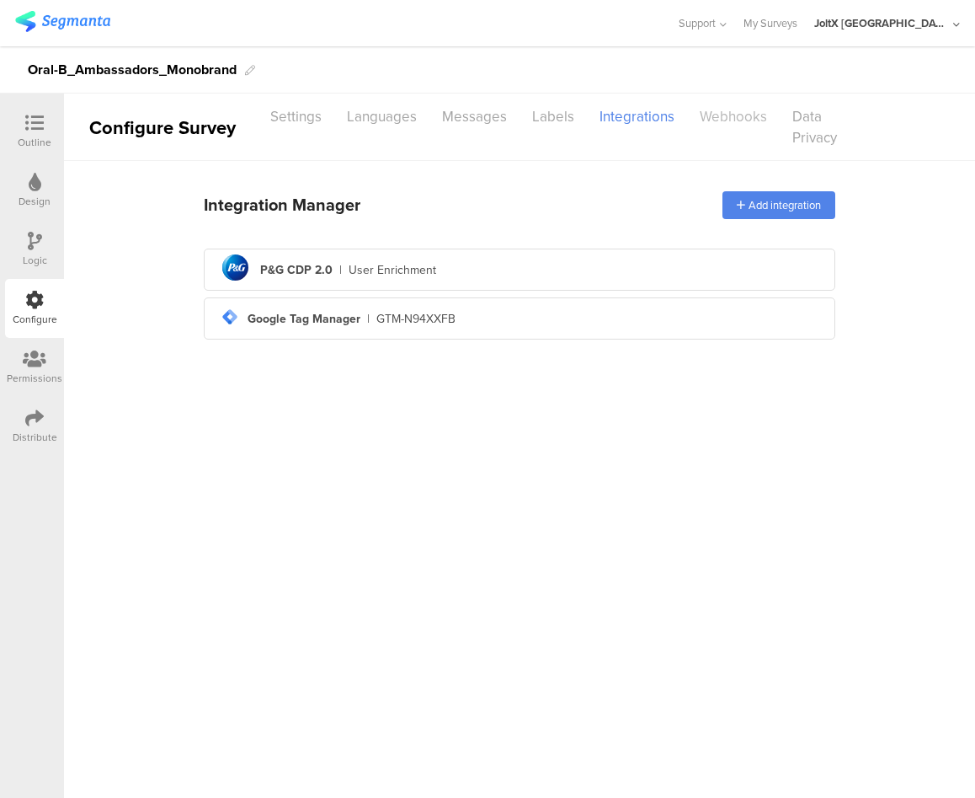
click at [718, 124] on div "Webhooks" at bounding box center [733, 116] width 93 height 29
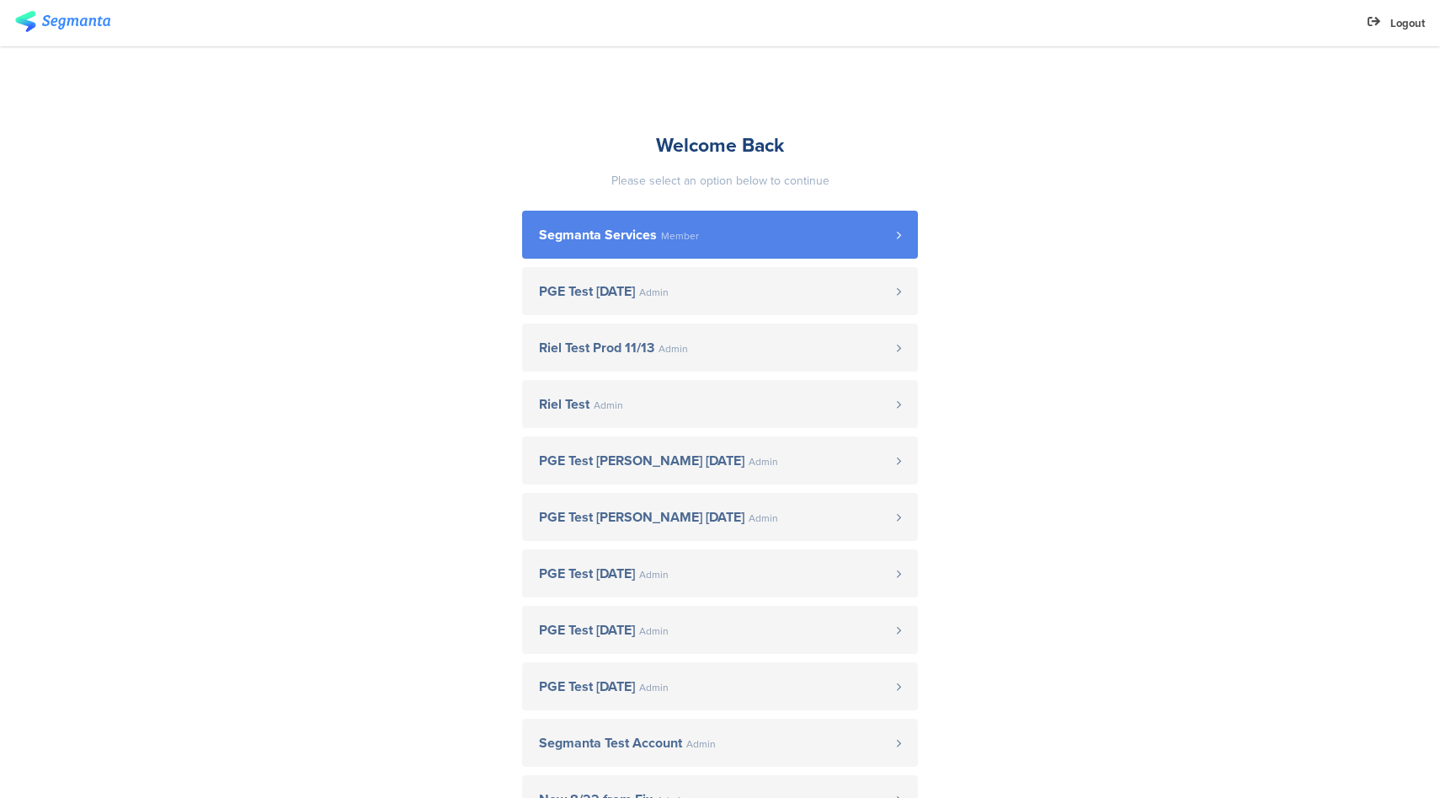
click at [715, 258] on link "Segmanta Services Member" at bounding box center [720, 235] width 396 height 48
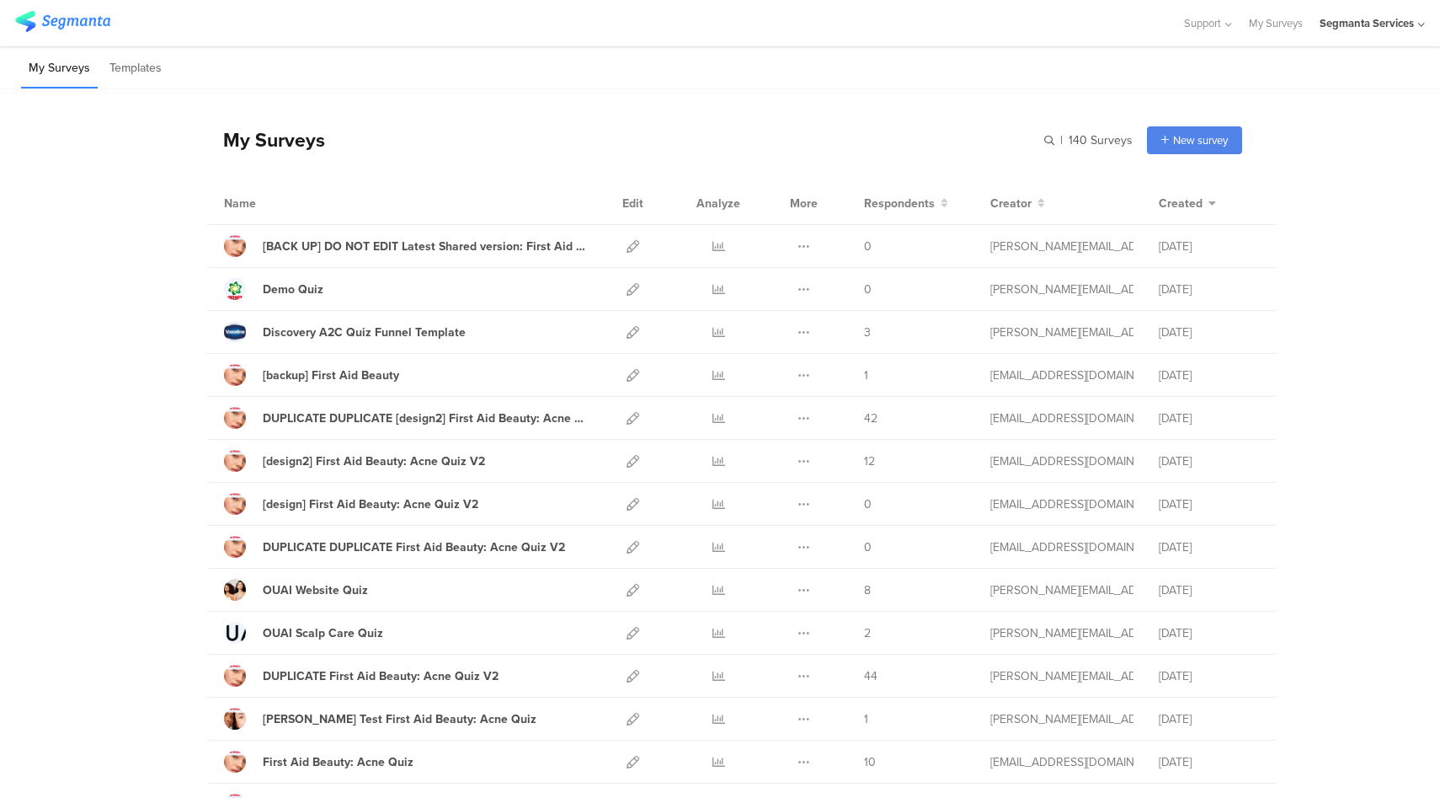
click at [1369, 29] on div "Segmanta Services" at bounding box center [1367, 23] width 94 height 16
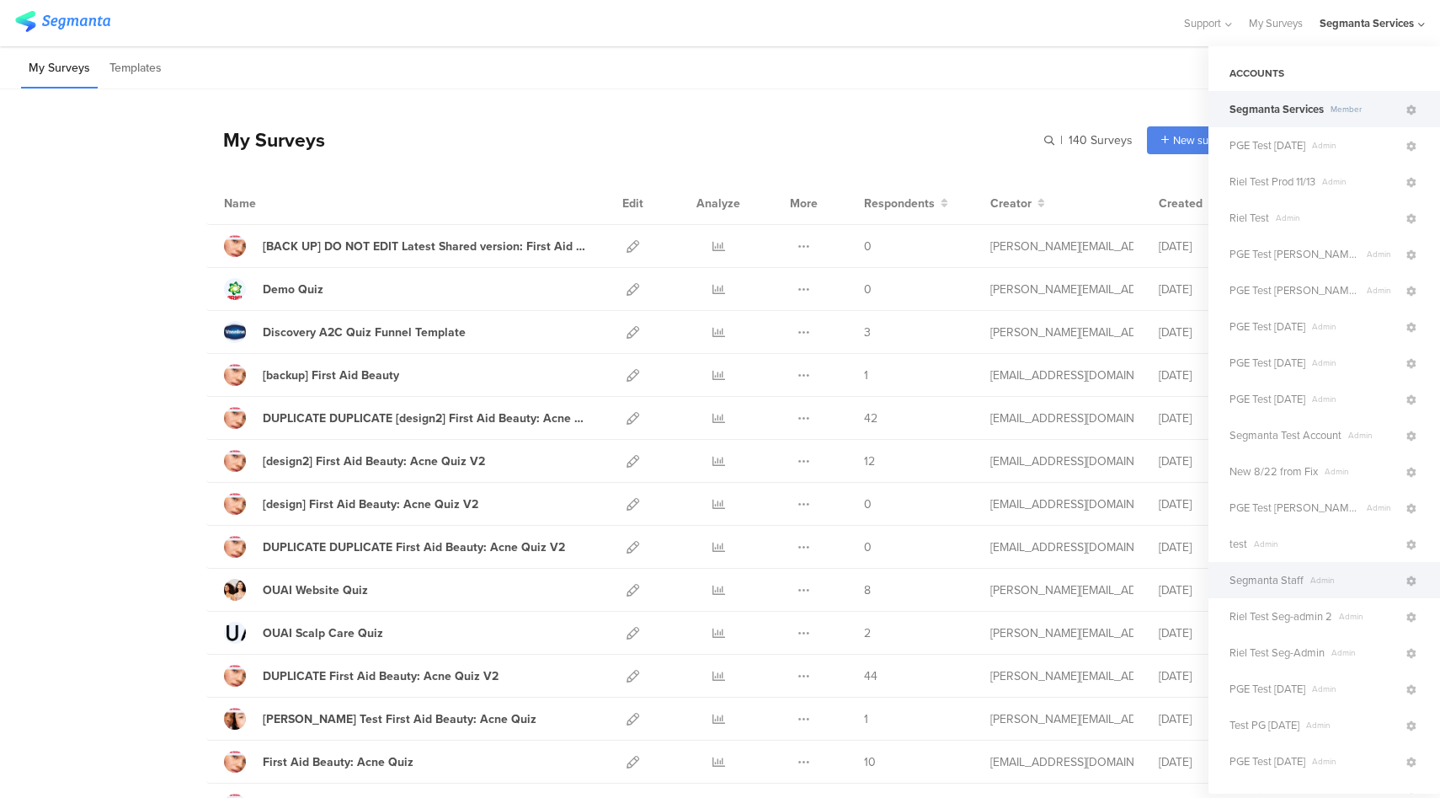
click at [1296, 578] on span "Segmanta Staff" at bounding box center [1267, 580] width 74 height 16
